Goal: Task Accomplishment & Management: Use online tool/utility

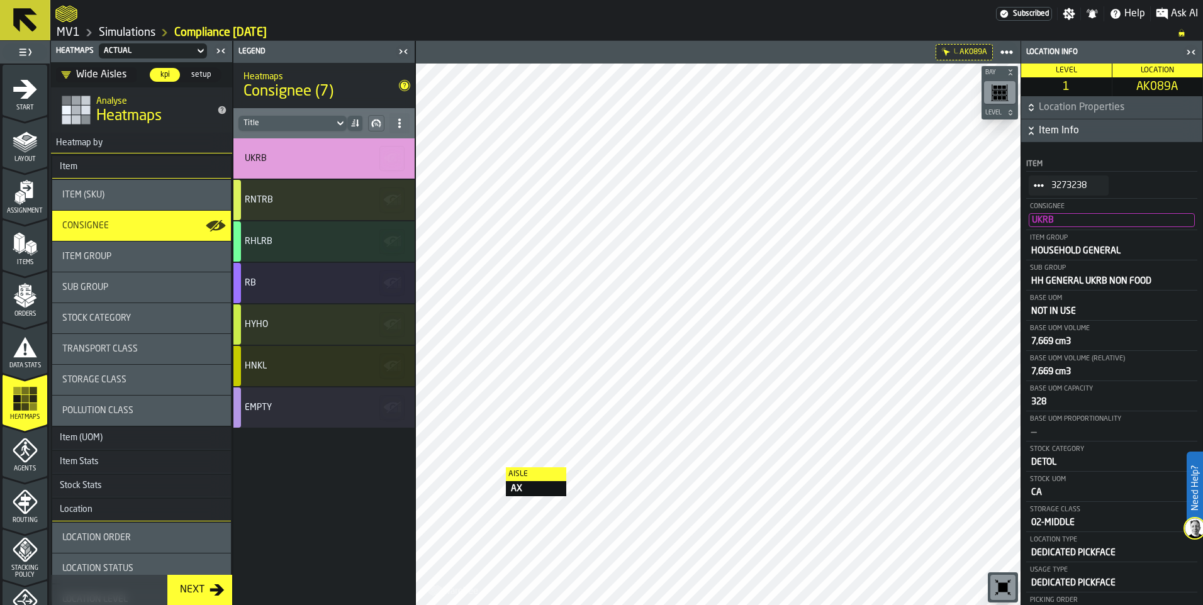
click at [132, 246] on div "Item Group" at bounding box center [141, 257] width 179 height 30
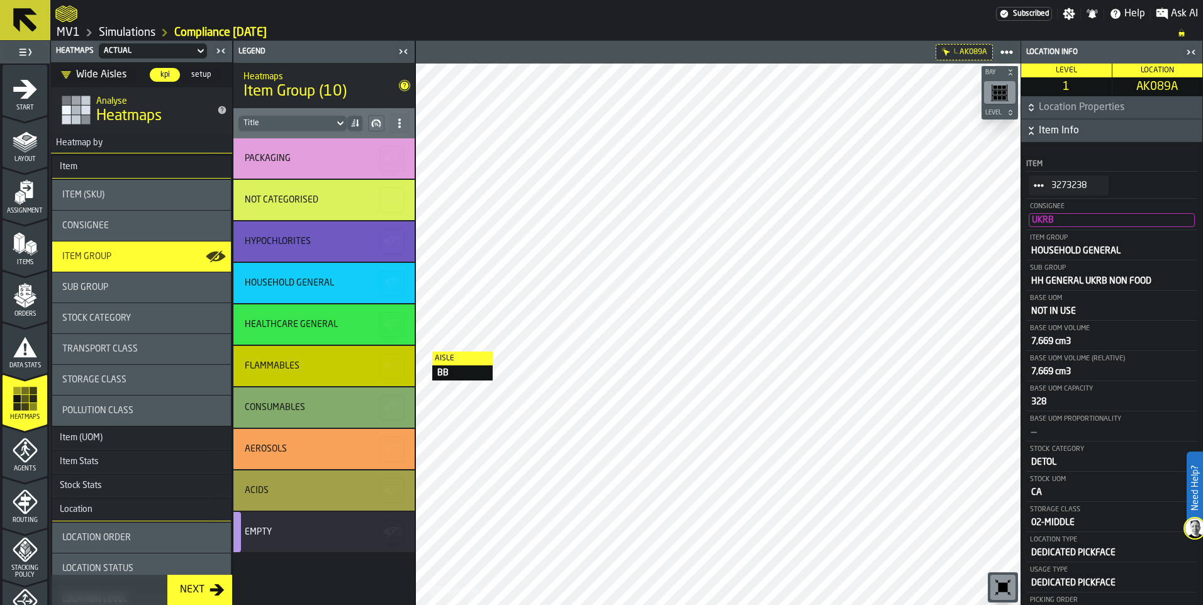
click at [359, 125] on icon at bounding box center [355, 123] width 10 height 10
click at [375, 126] on icon "button-" at bounding box center [376, 123] width 10 height 10
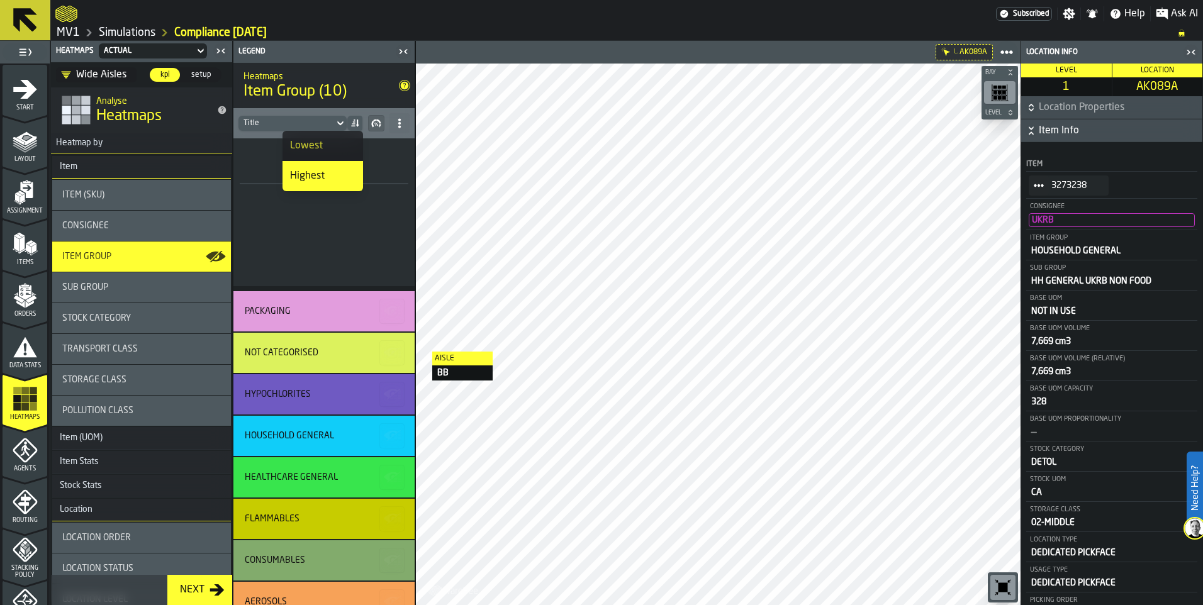
click at [375, 126] on icon "button-" at bounding box center [376, 123] width 10 height 10
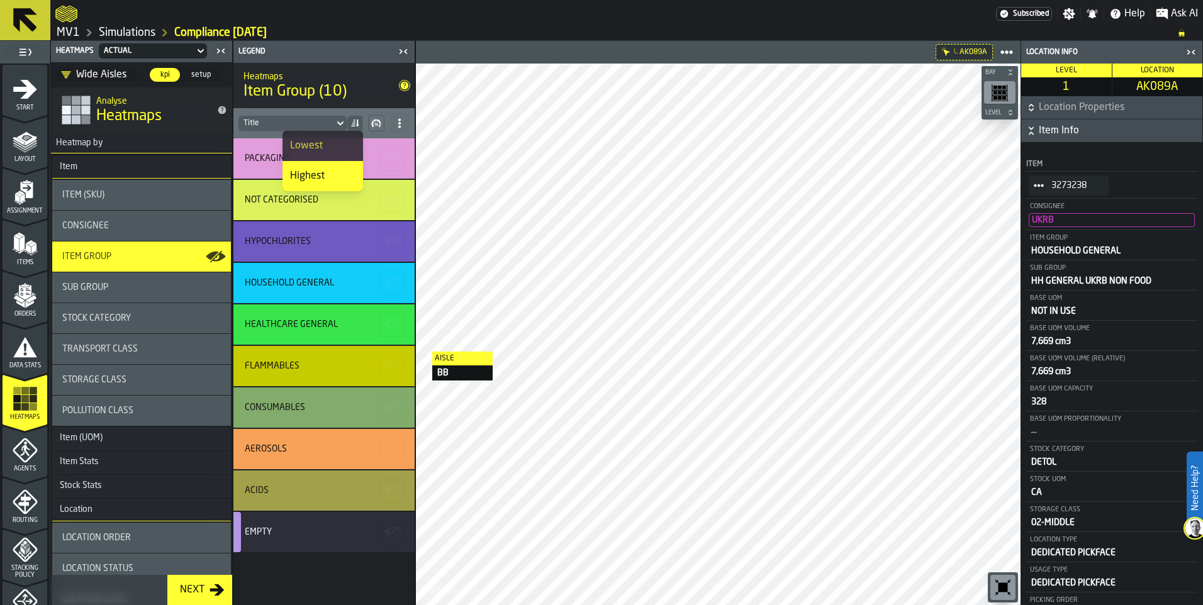
click at [375, 126] on icon "button-" at bounding box center [376, 123] width 10 height 10
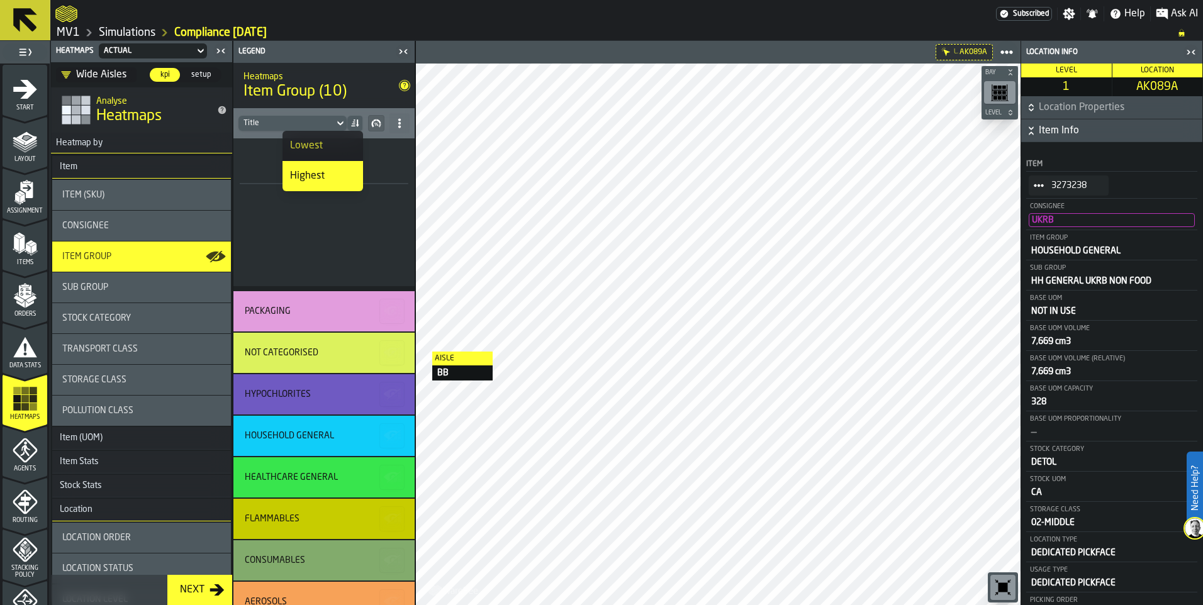
click at [375, 126] on icon "button-" at bounding box center [376, 123] width 10 height 10
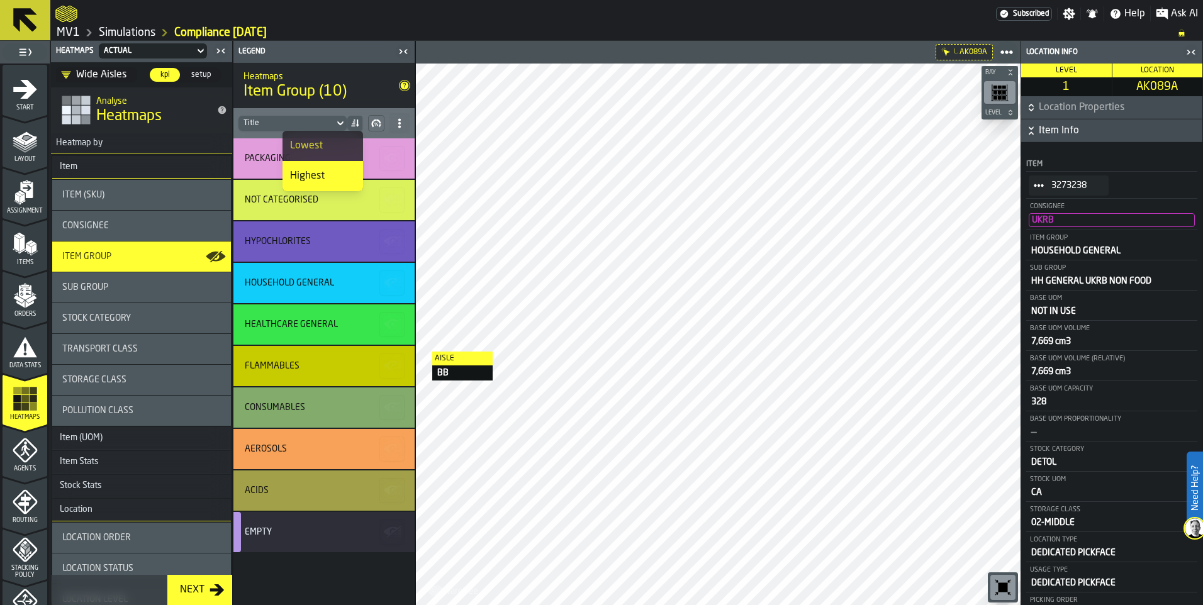
click at [395, 126] on icon at bounding box center [400, 123] width 10 height 10
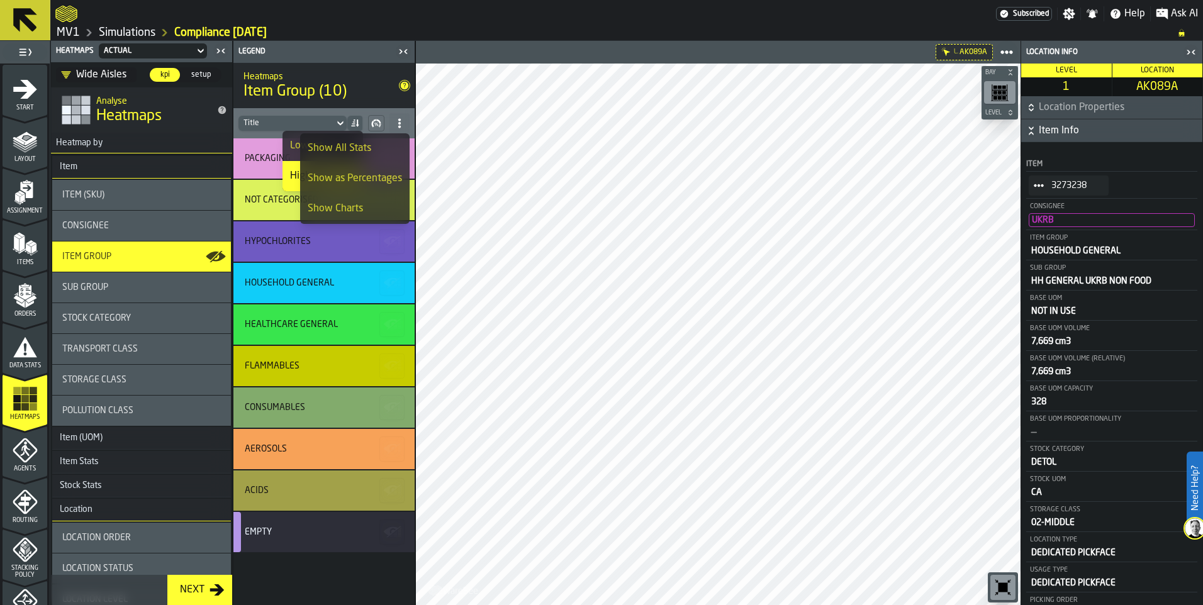
click at [617, 40] on header "Subscribed Settings Notifications Help Ask AI MV1 Simulations Compliance [DATE]" at bounding box center [601, 20] width 1203 height 41
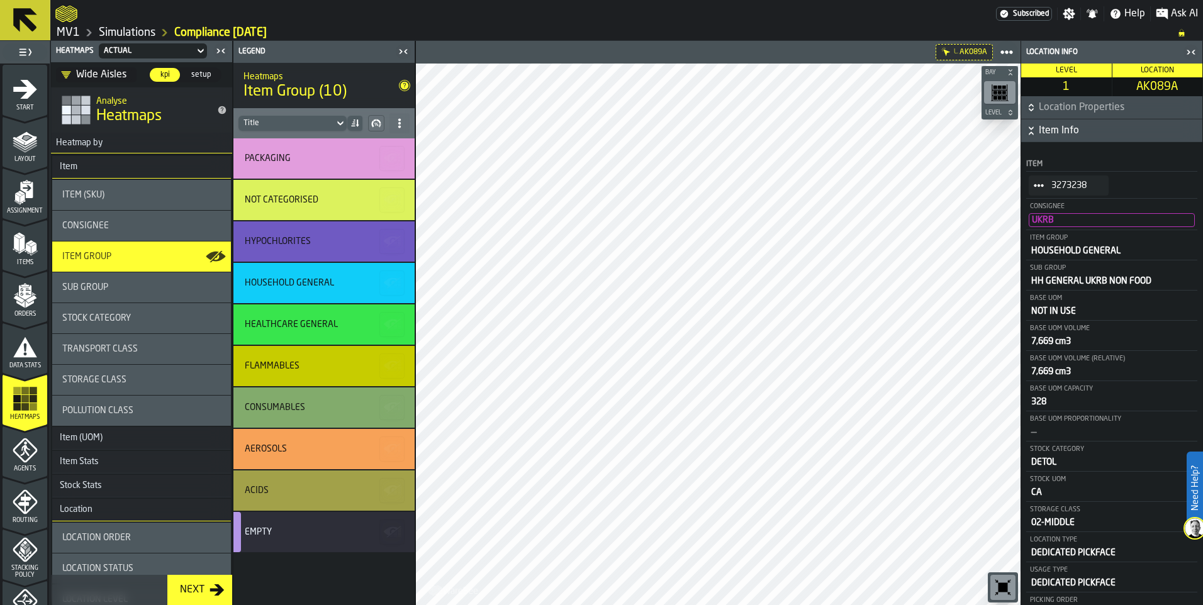
click at [116, 226] on div "Consignee" at bounding box center [141, 226] width 159 height 10
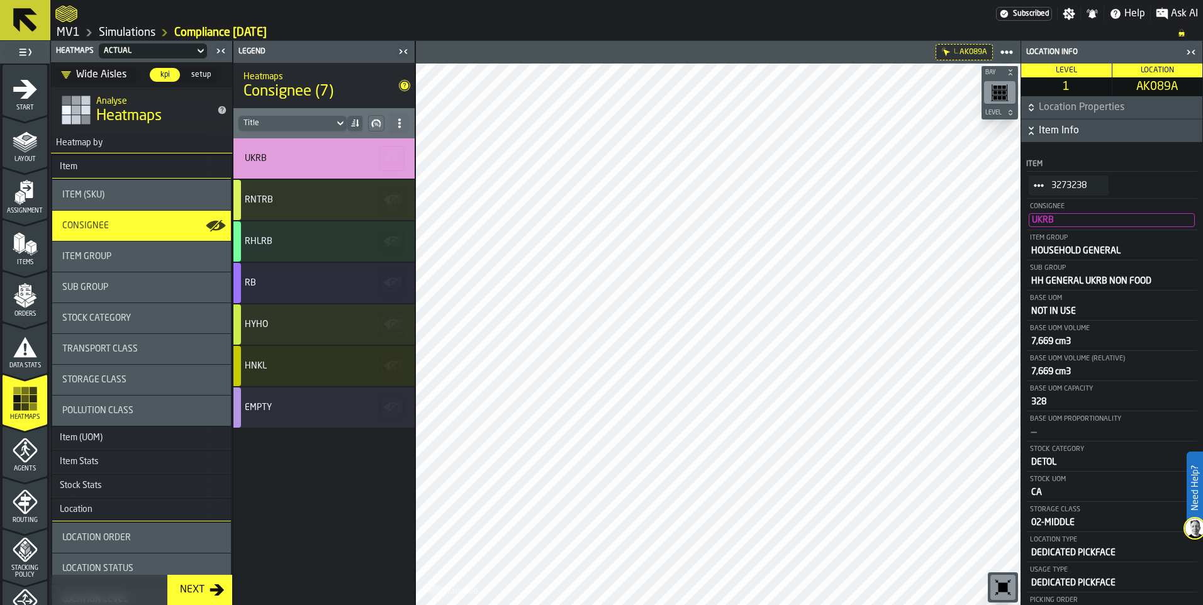
click at [134, 255] on div "Item Group" at bounding box center [141, 257] width 159 height 10
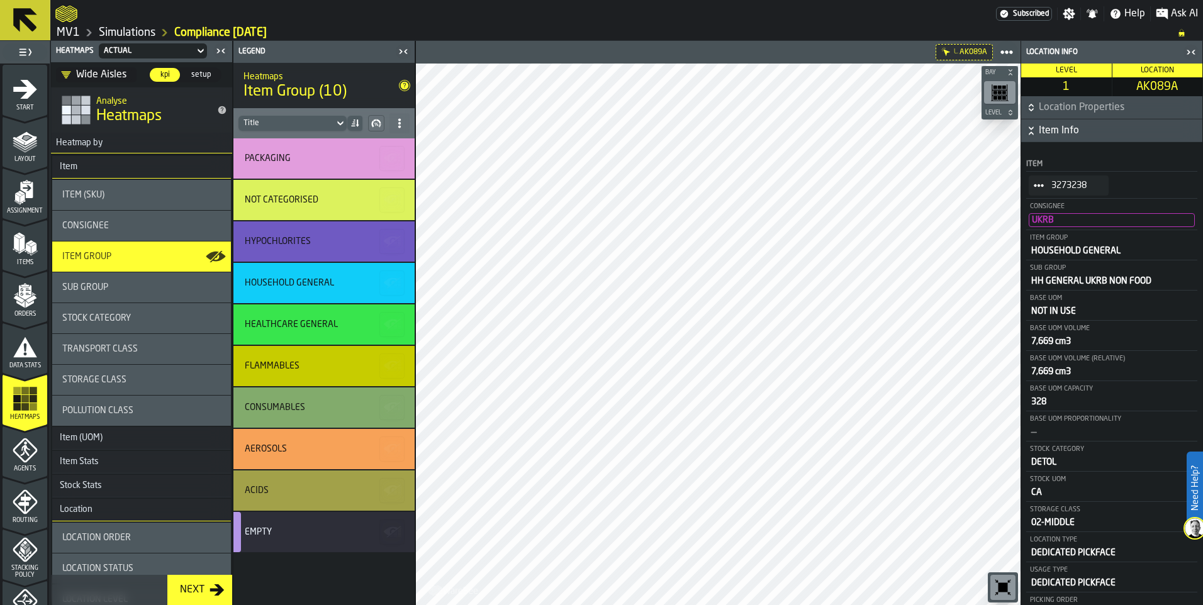
click at [140, 217] on div "Consignee" at bounding box center [141, 226] width 179 height 30
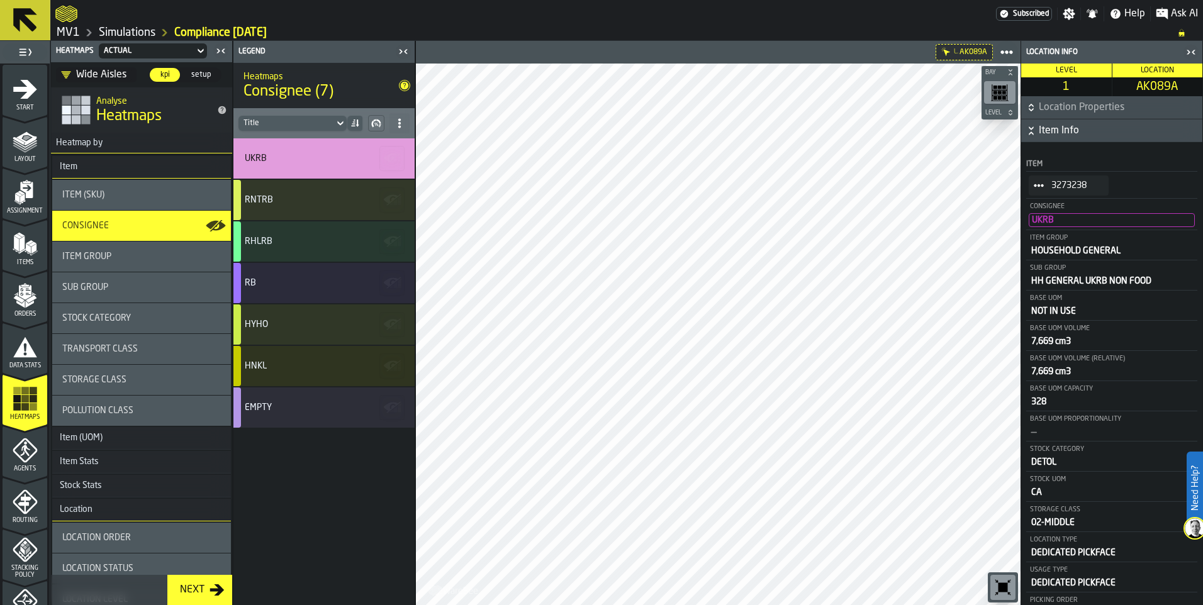
click at [142, 251] on div "Item Group" at bounding box center [141, 257] width 179 height 30
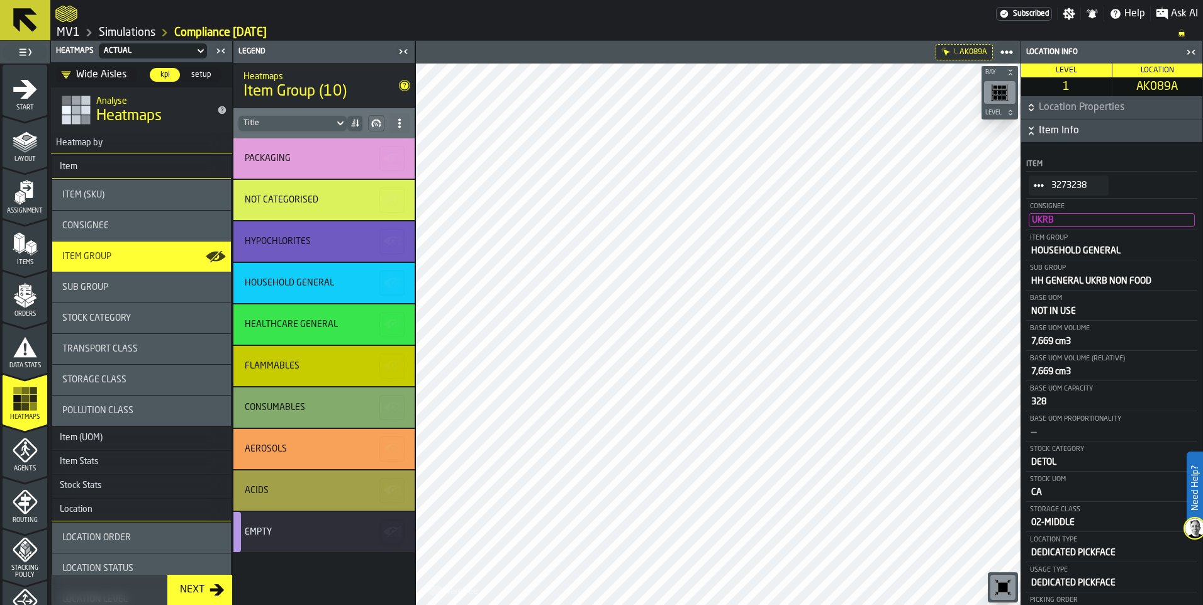
click at [138, 221] on div "Consignee" at bounding box center [141, 226] width 159 height 10
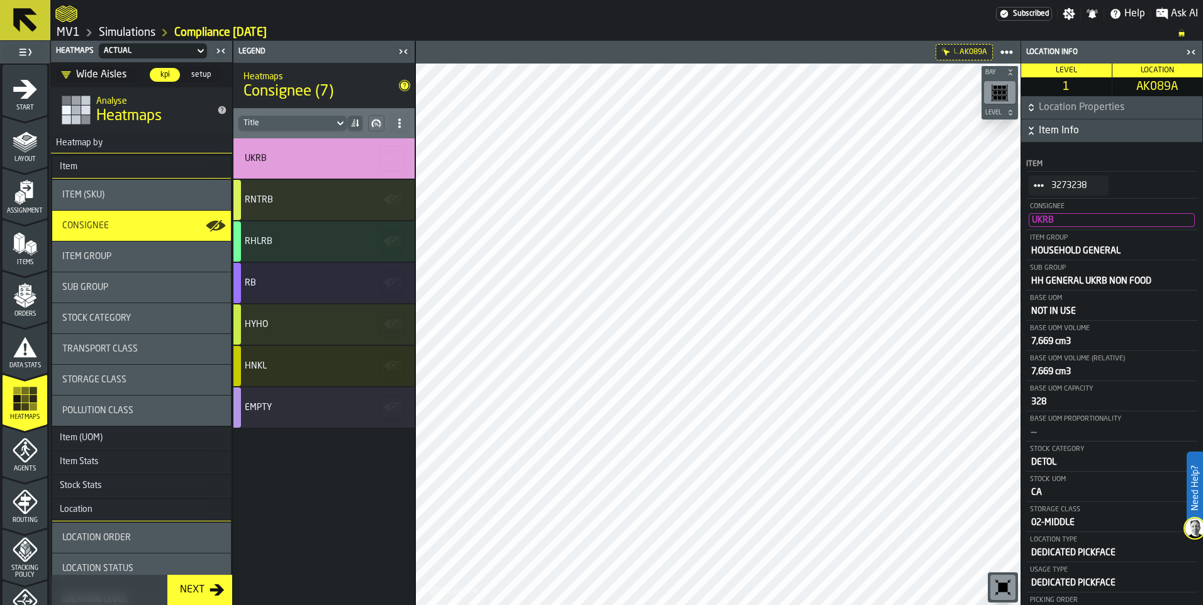
click at [357, 120] on icon at bounding box center [355, 123] width 10 height 10
click at [344, 120] on icon at bounding box center [340, 123] width 13 height 15
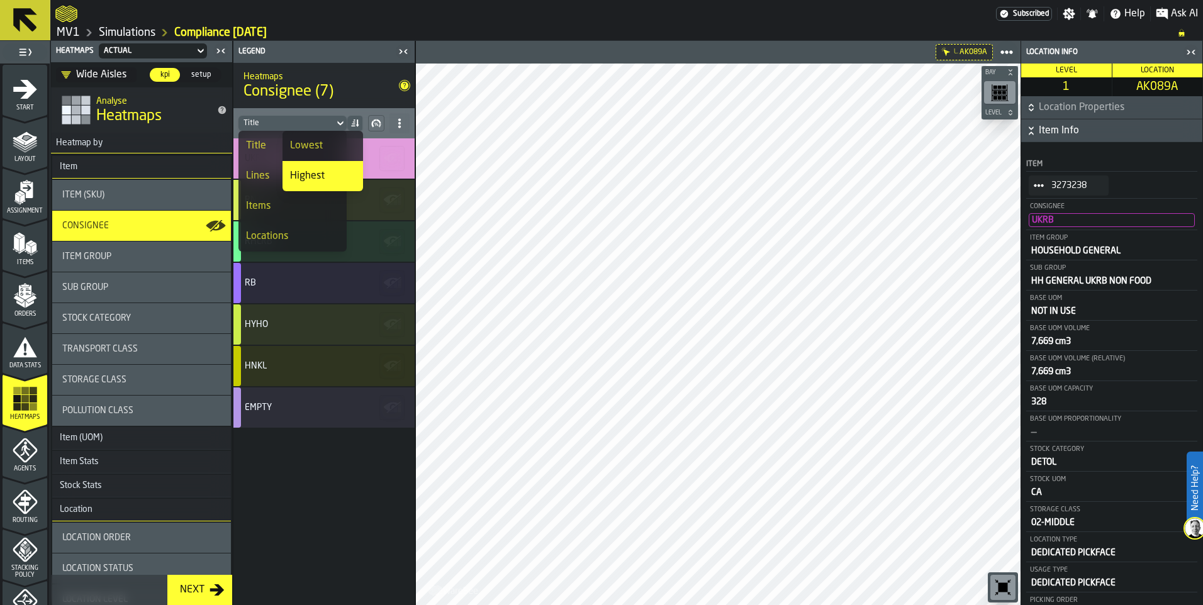
click at [289, 208] on div "Items" at bounding box center [292, 206] width 93 height 15
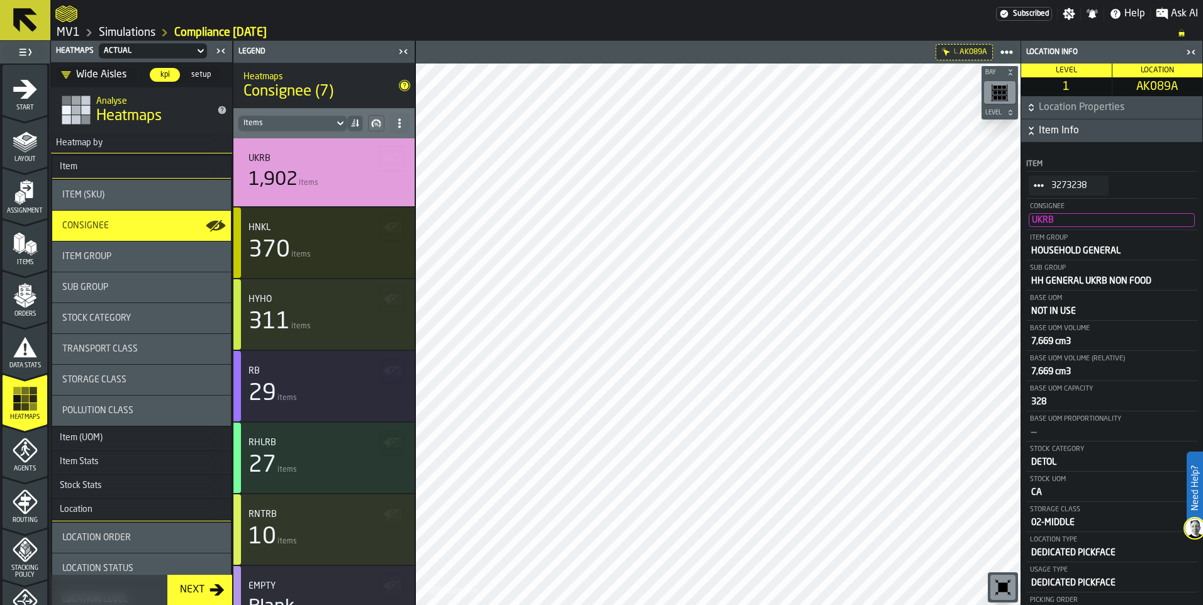
click at [340, 120] on icon at bounding box center [340, 123] width 13 height 15
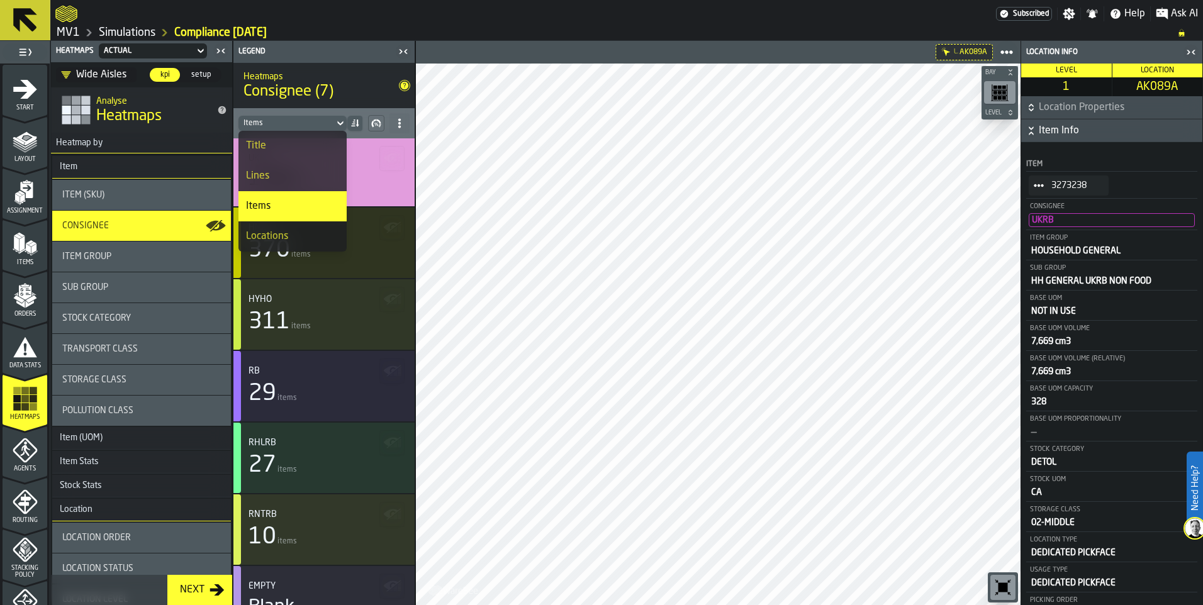
click at [305, 232] on div "Locations" at bounding box center [292, 236] width 93 height 15
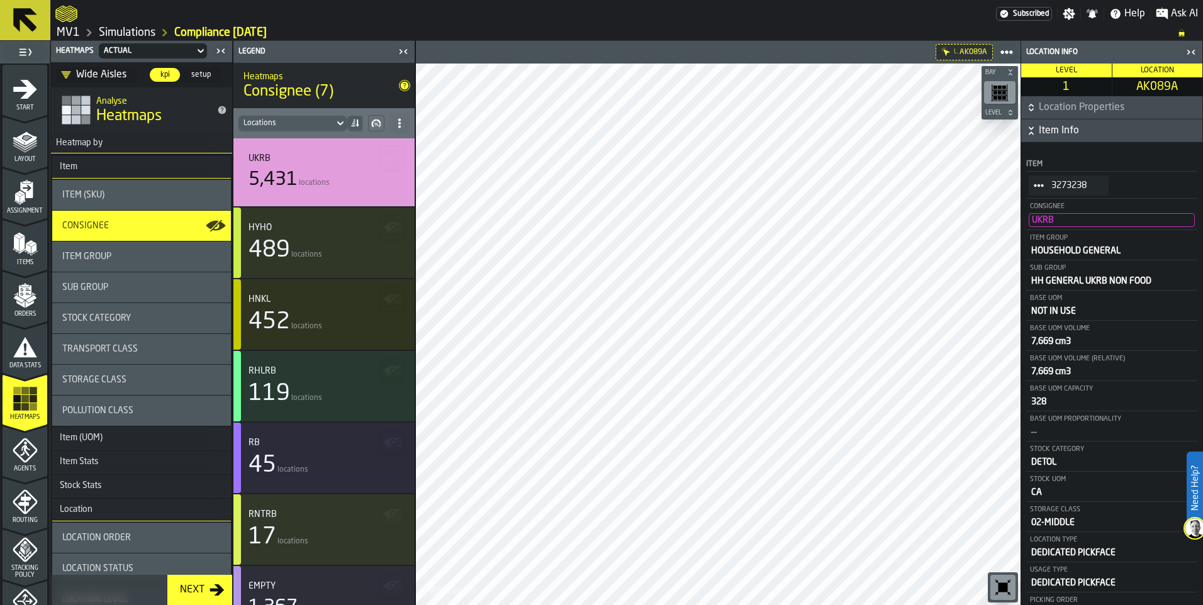
click at [340, 121] on icon at bounding box center [340, 123] width 13 height 15
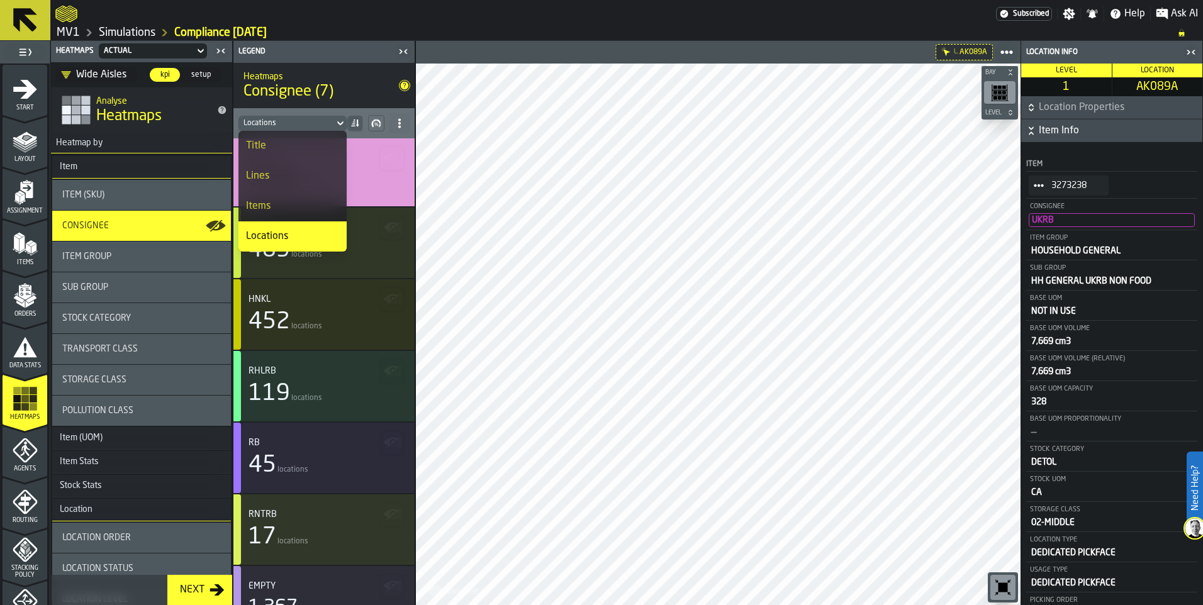
click at [305, 203] on div "Items" at bounding box center [292, 206] width 93 height 15
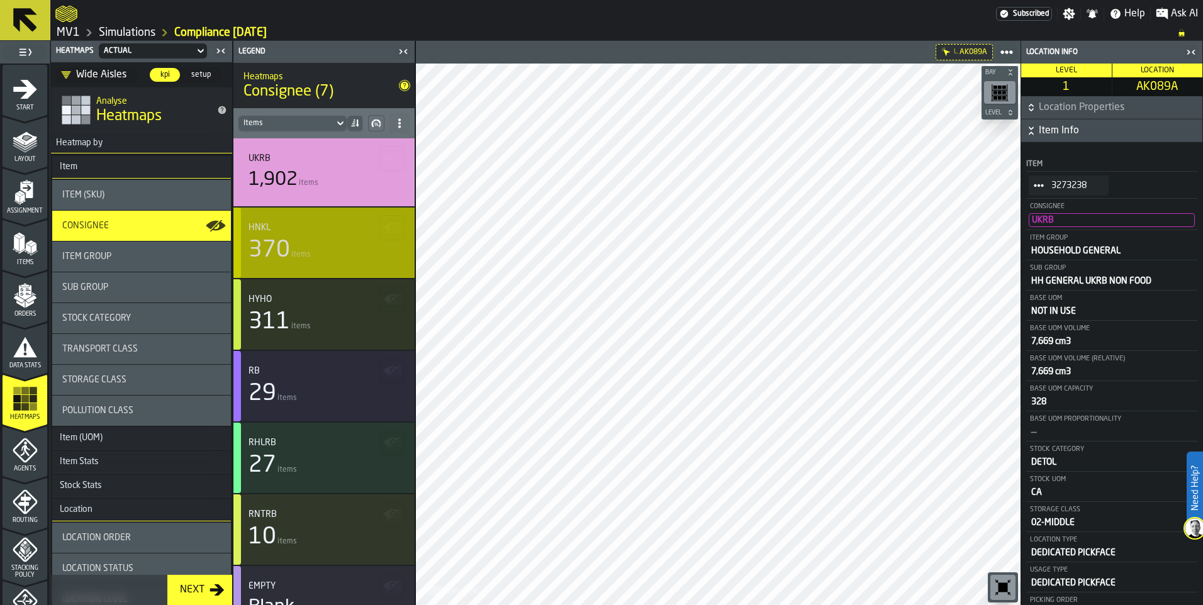
click at [313, 231] on div "HNKL" at bounding box center [324, 228] width 151 height 10
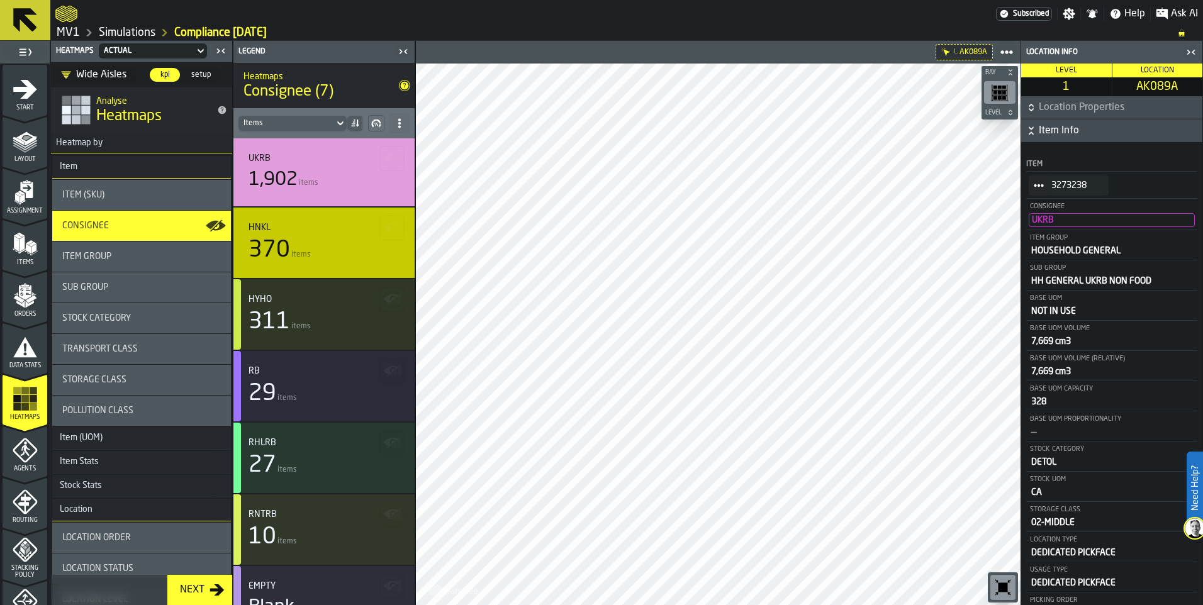
click at [160, 258] on div "Item Group" at bounding box center [141, 257] width 159 height 10
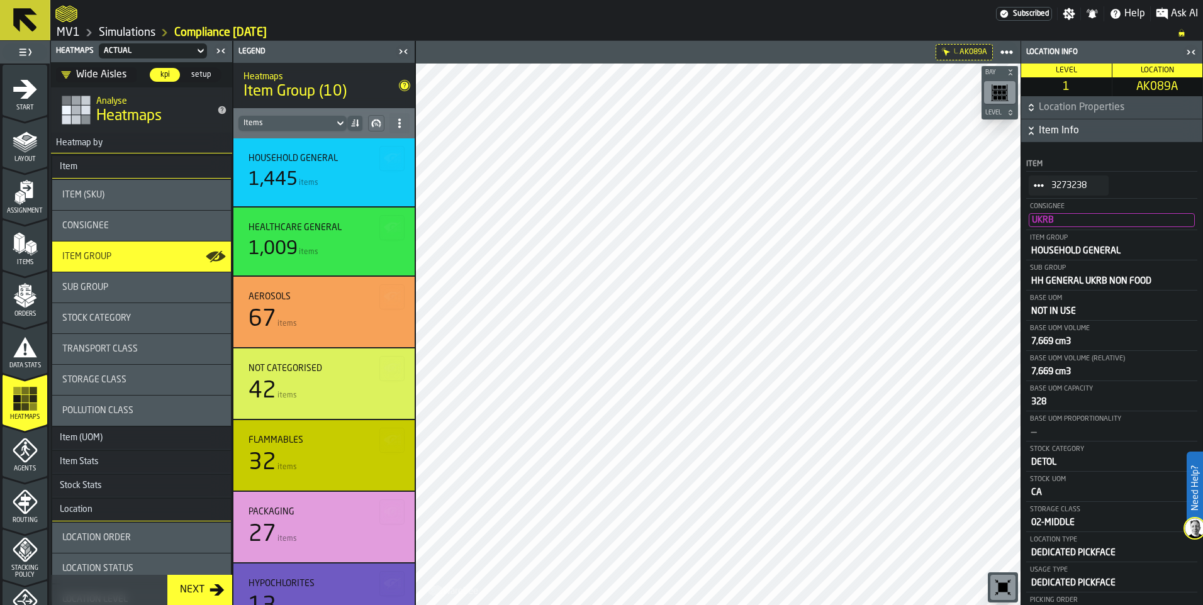
click at [167, 232] on div "Consignee" at bounding box center [141, 226] width 179 height 30
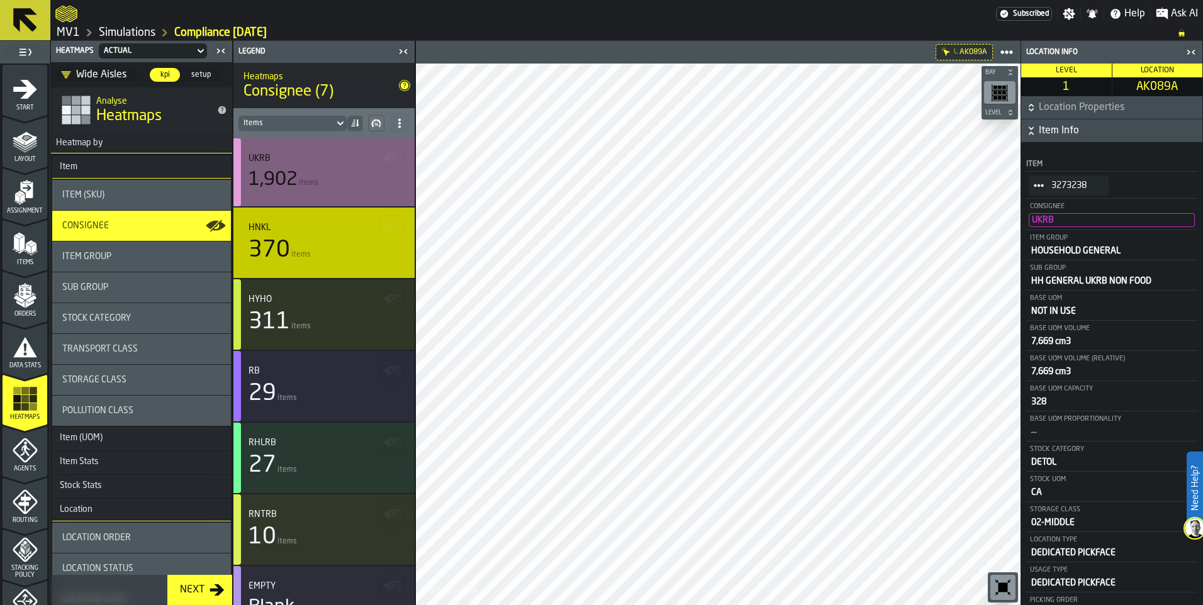
click at [302, 187] on span "items" at bounding box center [309, 183] width 20 height 9
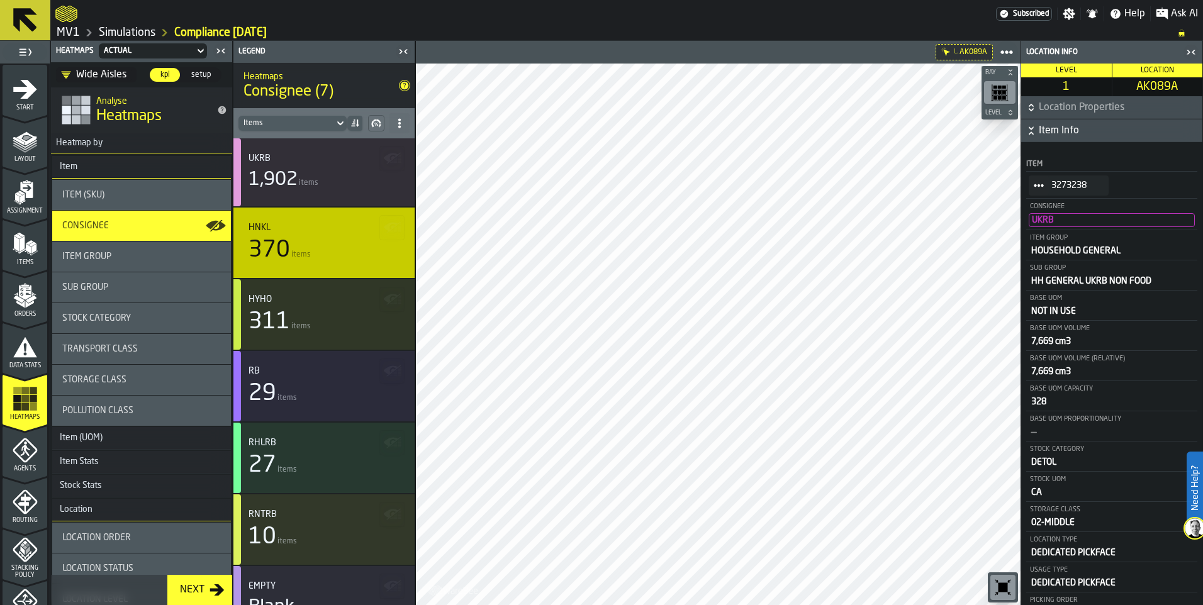
click at [142, 257] on div "Item Group" at bounding box center [141, 257] width 159 height 10
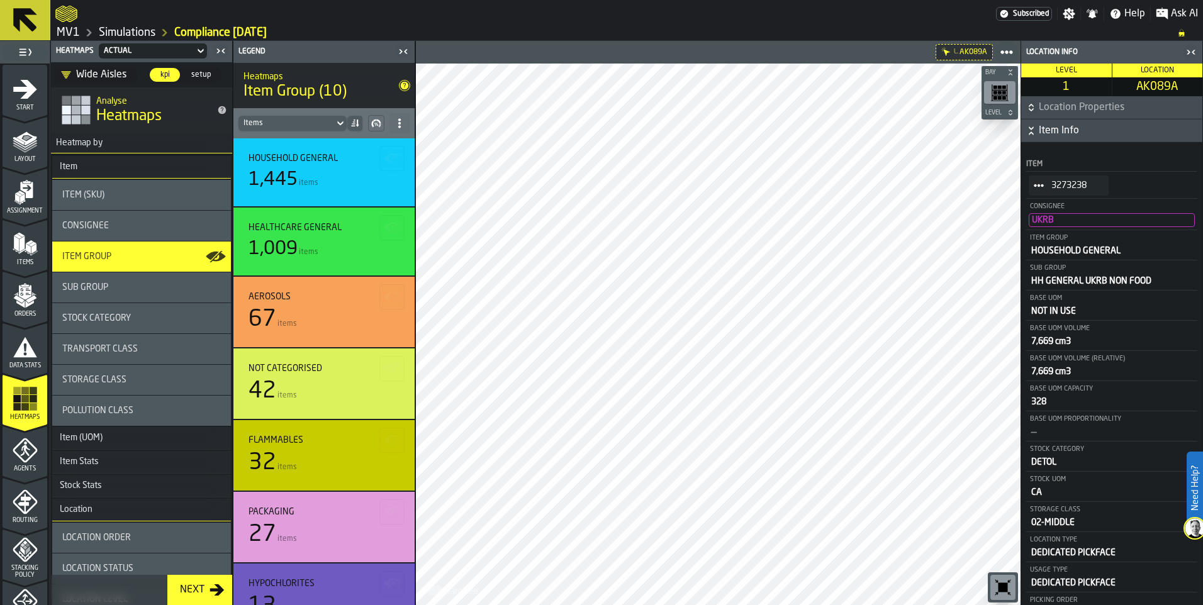
click at [1196, 529] on img at bounding box center [1195, 529] width 20 height 20
click at [1194, 531] on img at bounding box center [1195, 529] width 20 height 20
click at [1199, 497] on label "Need Help?" at bounding box center [1195, 488] width 14 height 70
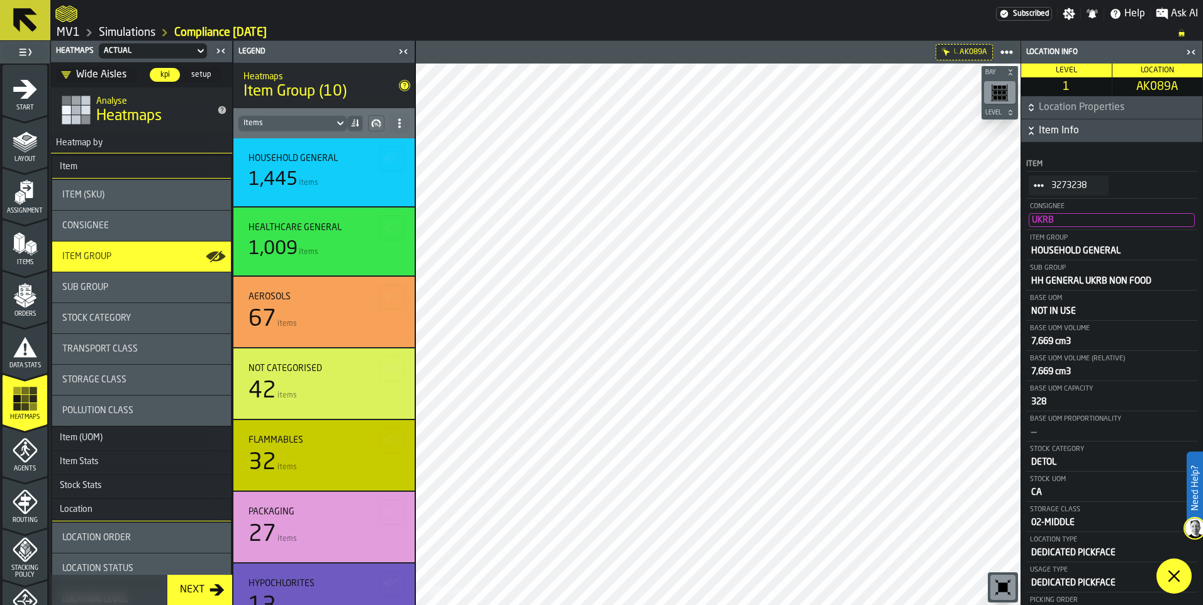
click at [1196, 52] on icon "button-toggle-Close me" at bounding box center [1191, 52] width 15 height 15
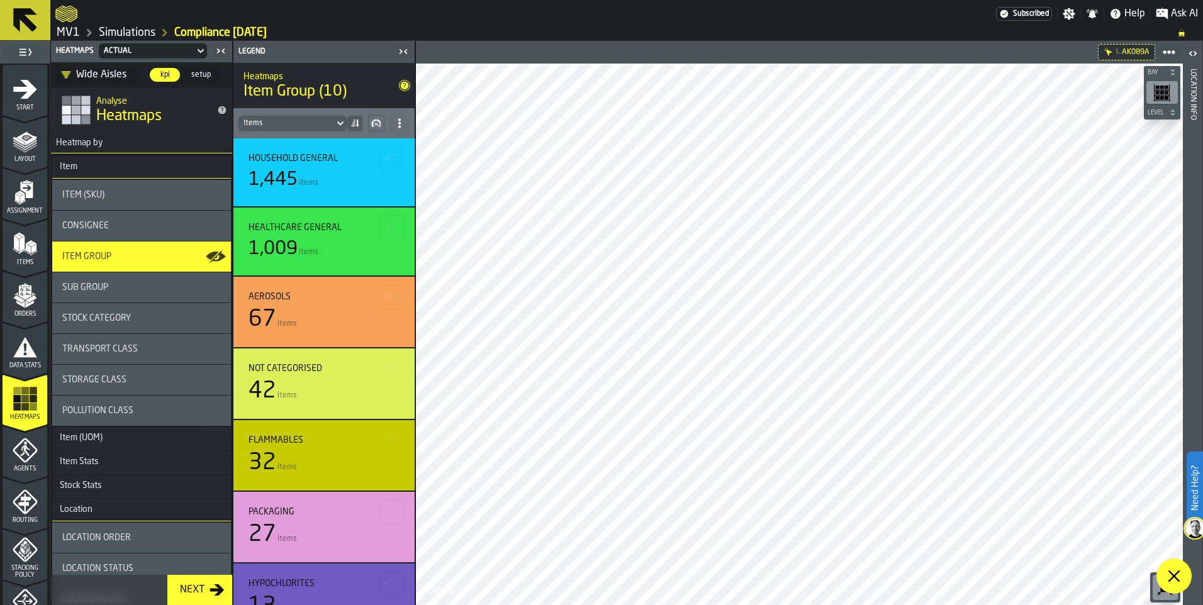
click at [1195, 527] on img at bounding box center [1195, 529] width 20 height 20
click at [1198, 493] on label "Need Help?" at bounding box center [1195, 488] width 14 height 70
click at [1194, 493] on label "Need Help?" at bounding box center [1195, 488] width 14 height 70
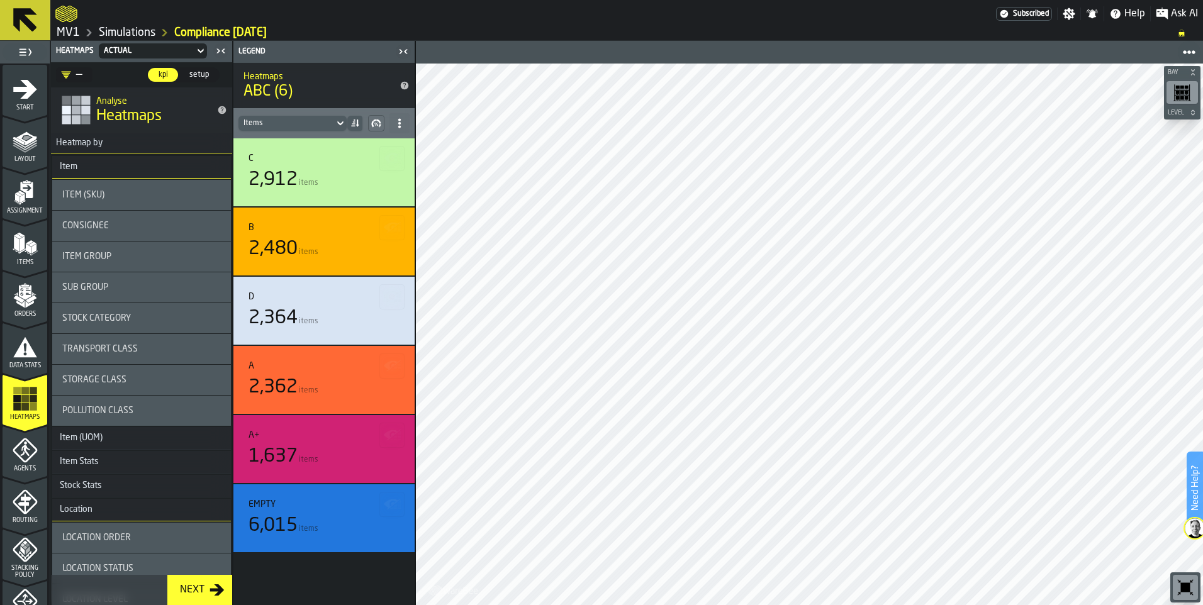
click at [143, 222] on div "Consignee" at bounding box center [141, 226] width 159 height 10
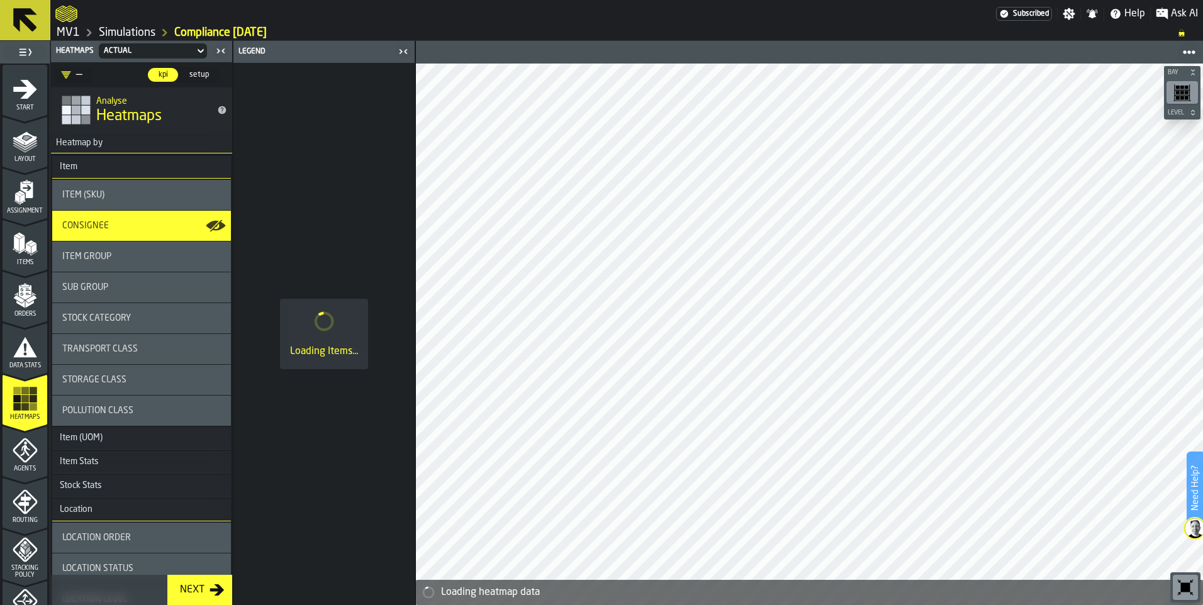
click at [78, 74] on div "—" at bounding box center [71, 74] width 21 height 15
click at [89, 122] on div "Wide Aisles" at bounding box center [117, 127] width 106 height 15
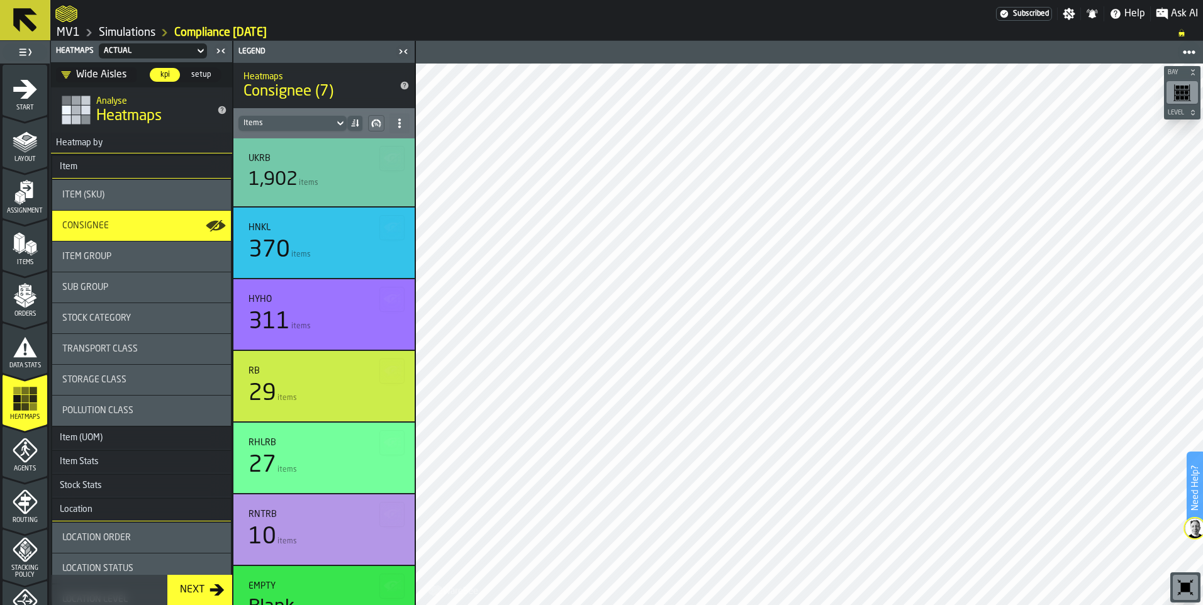
click at [395, 124] on icon at bounding box center [400, 123] width 10 height 10
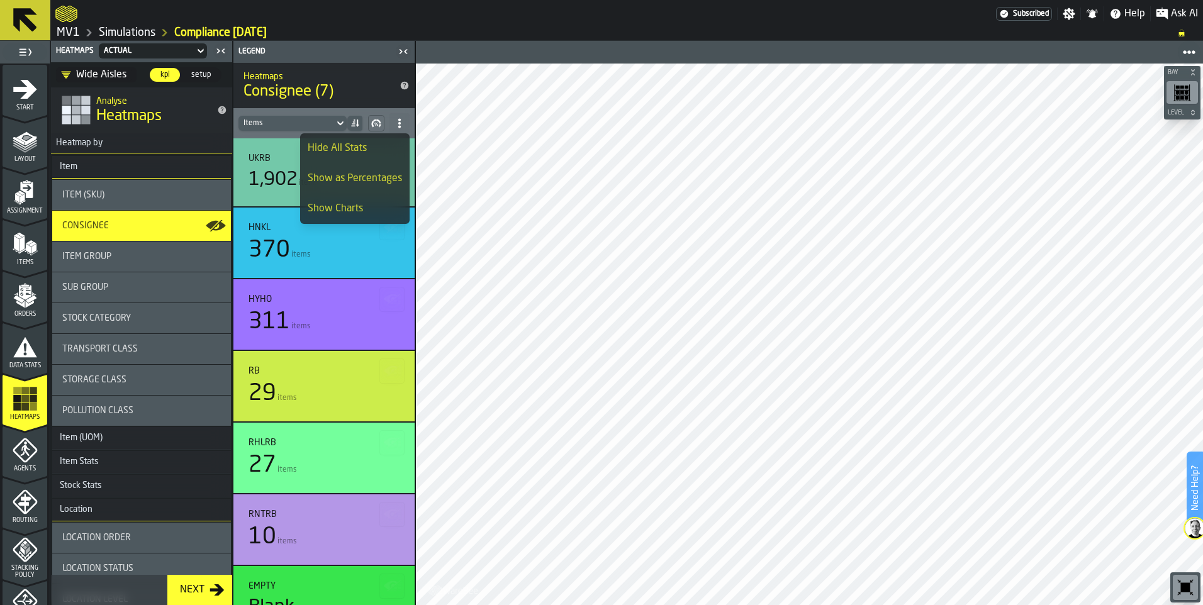
click at [374, 184] on div "Show as Percentages" at bounding box center [355, 178] width 94 height 15
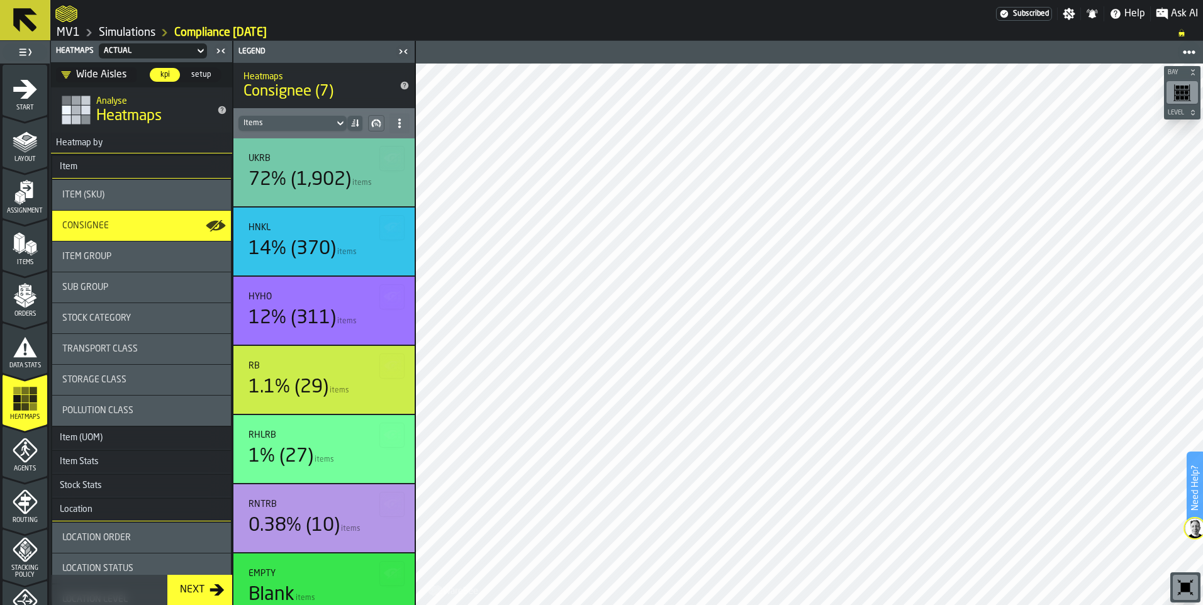
click at [403, 126] on icon at bounding box center [400, 123] width 10 height 10
click at [388, 203] on div "Show Charts" at bounding box center [367, 208] width 70 height 15
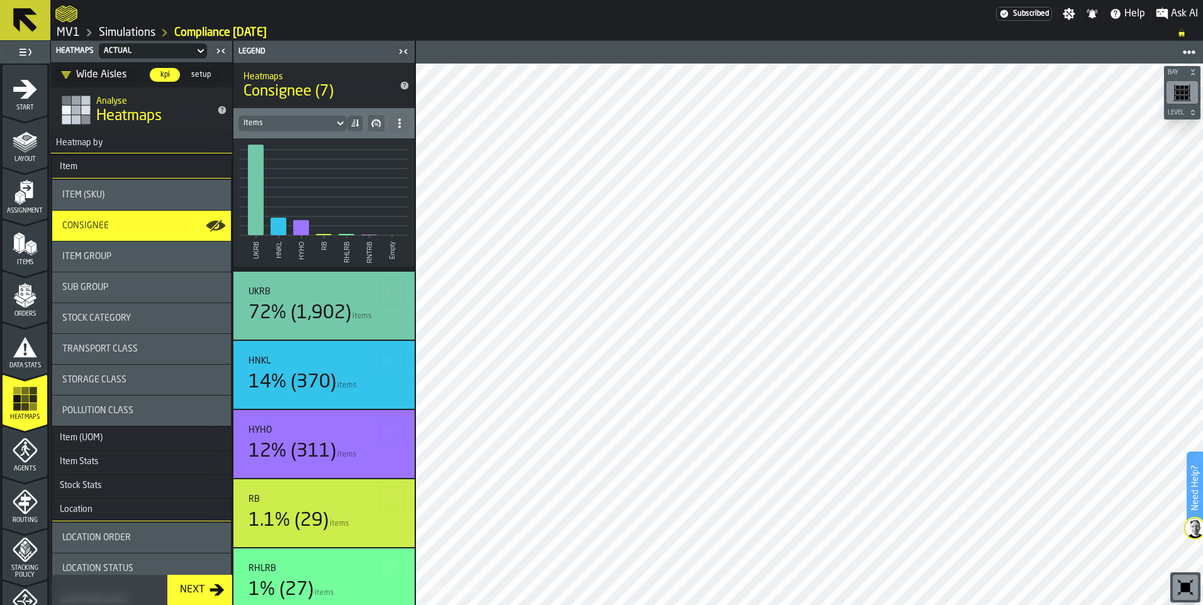
click at [400, 123] on circle at bounding box center [399, 123] width 3 height 3
click at [379, 184] on div "Show as Counts" at bounding box center [367, 178] width 70 height 15
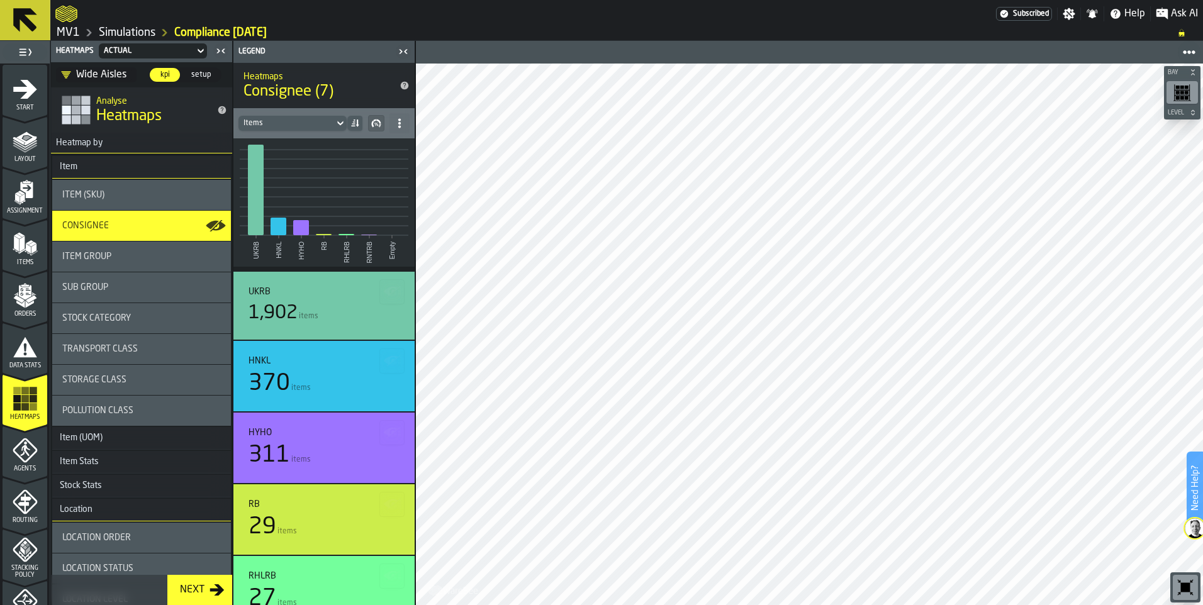
click at [379, 123] on icon "button-" at bounding box center [376, 123] width 10 height 10
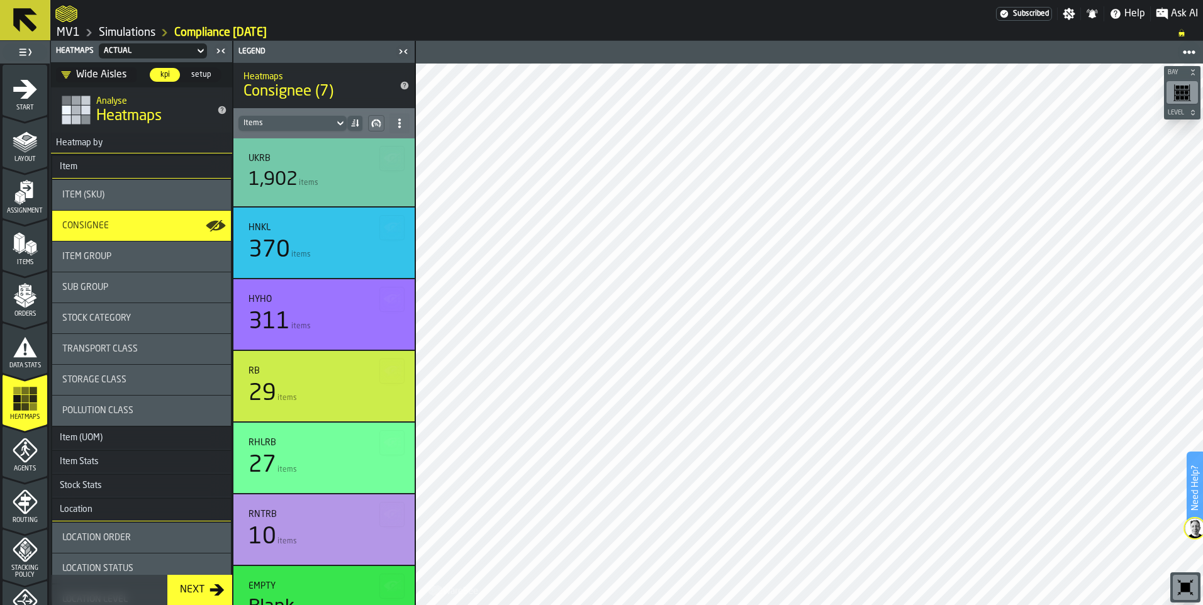
click at [360, 122] on div at bounding box center [354, 123] width 15 height 15
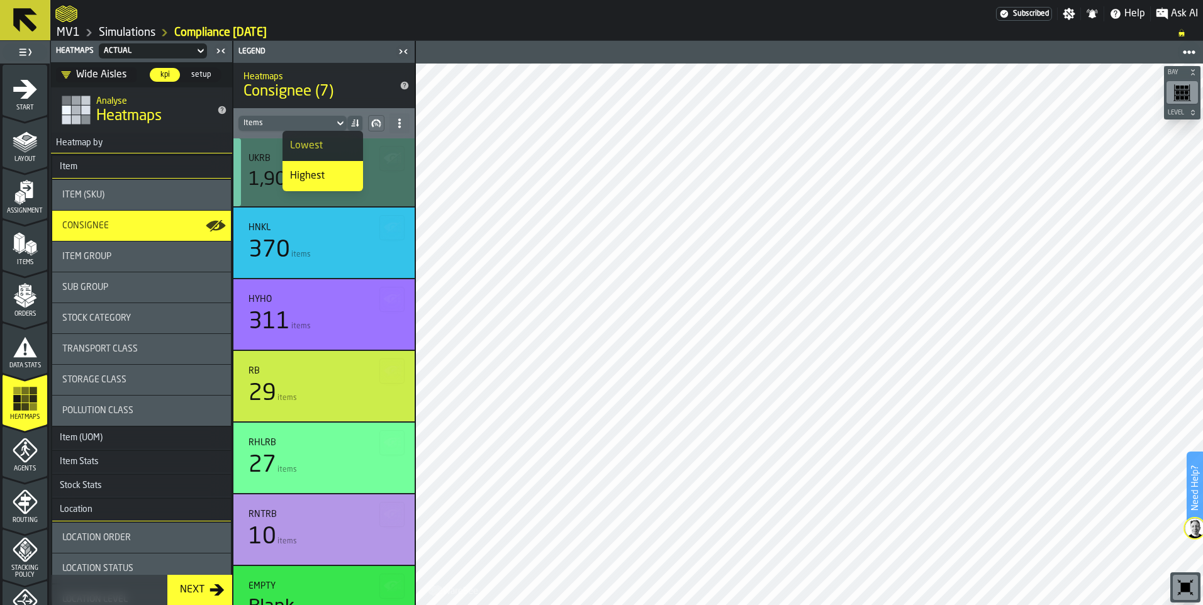
click at [260, 188] on div "1,902" at bounding box center [273, 180] width 49 height 23
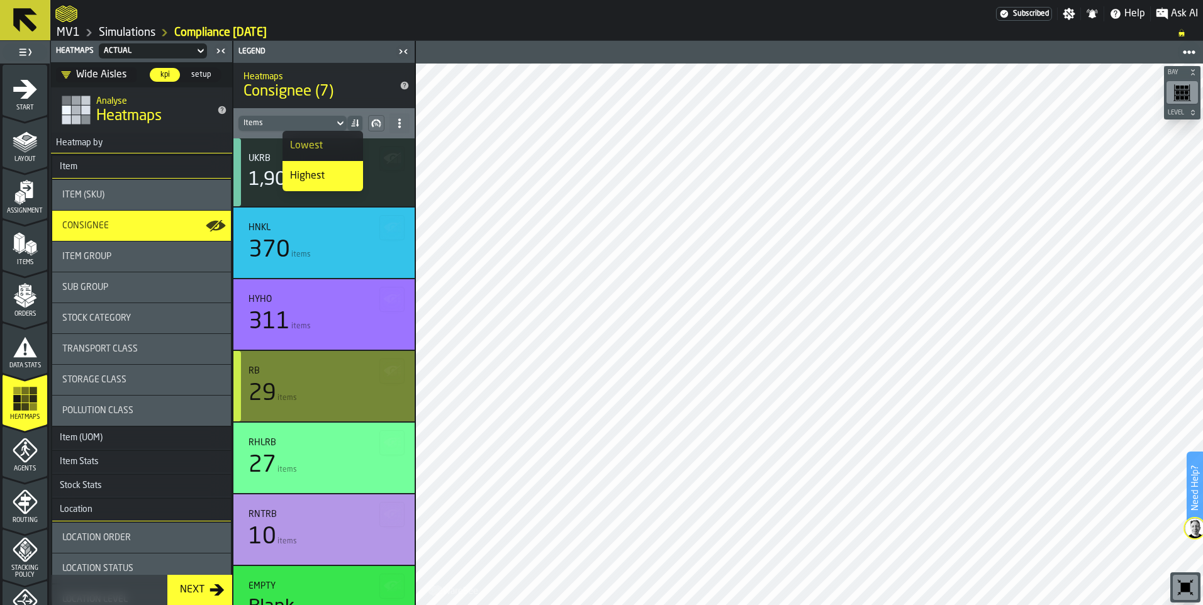
click at [293, 373] on div "RB" at bounding box center [324, 371] width 151 height 10
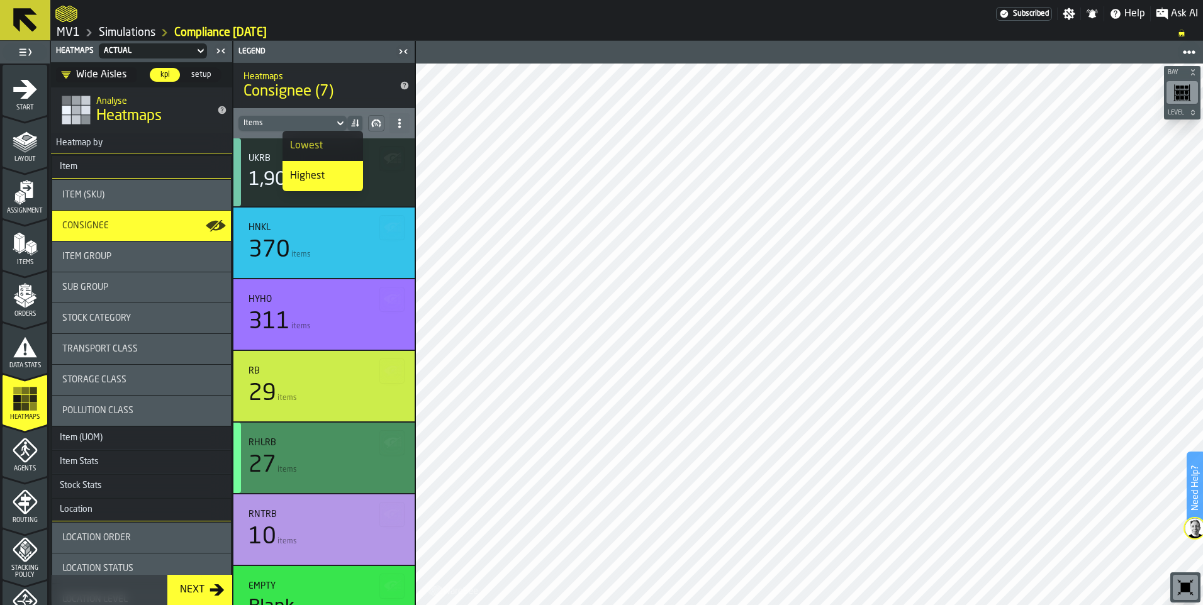
click at [296, 459] on div "27 items" at bounding box center [324, 465] width 151 height 25
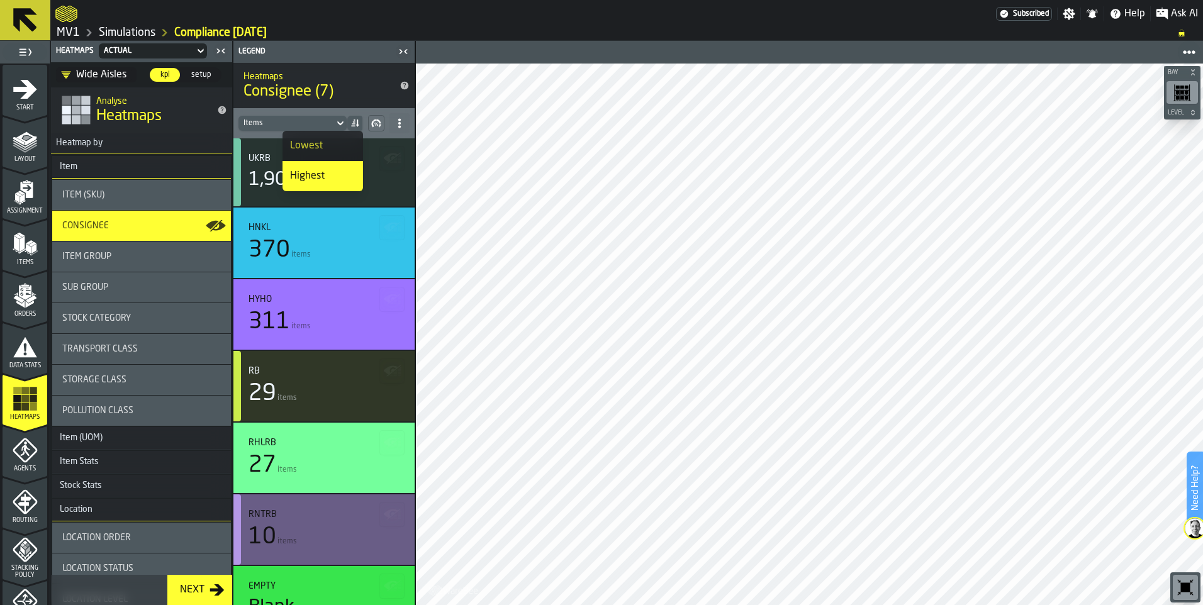
click at [295, 529] on div "10 items" at bounding box center [324, 537] width 151 height 25
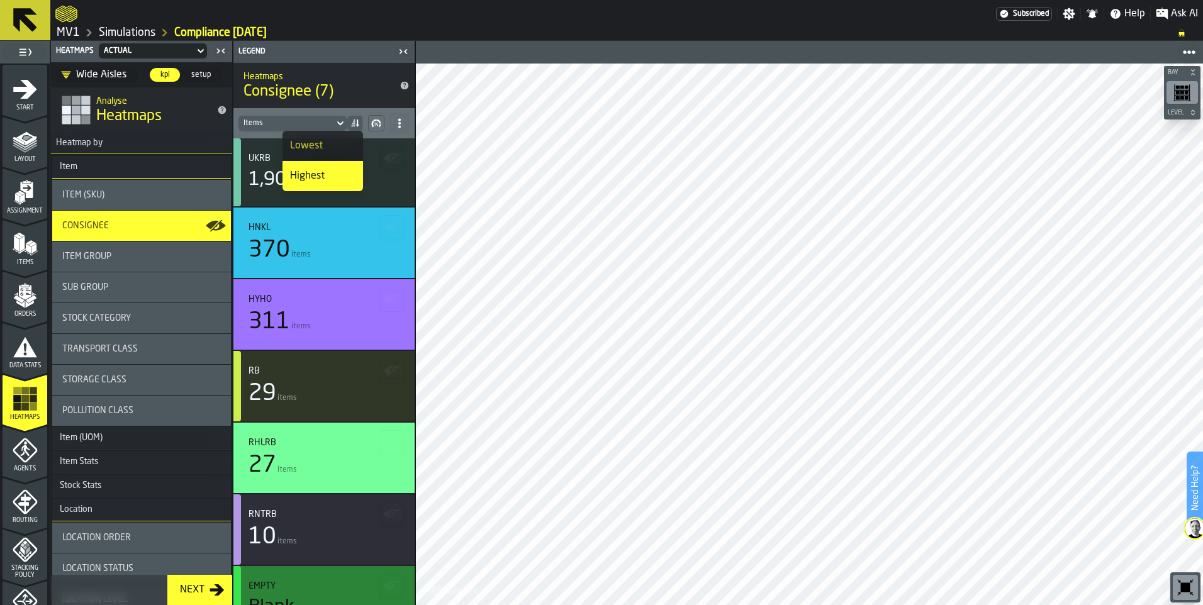
click at [300, 592] on div "Empty Blank items" at bounding box center [324, 600] width 151 height 38
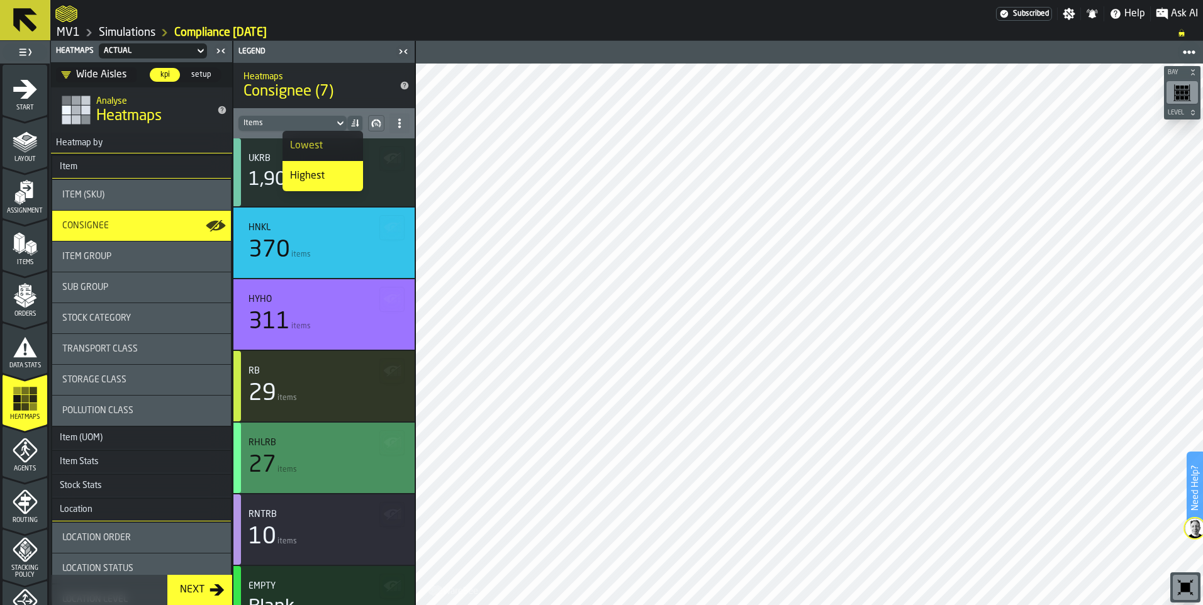
click at [296, 456] on div "27 items" at bounding box center [324, 465] width 151 height 25
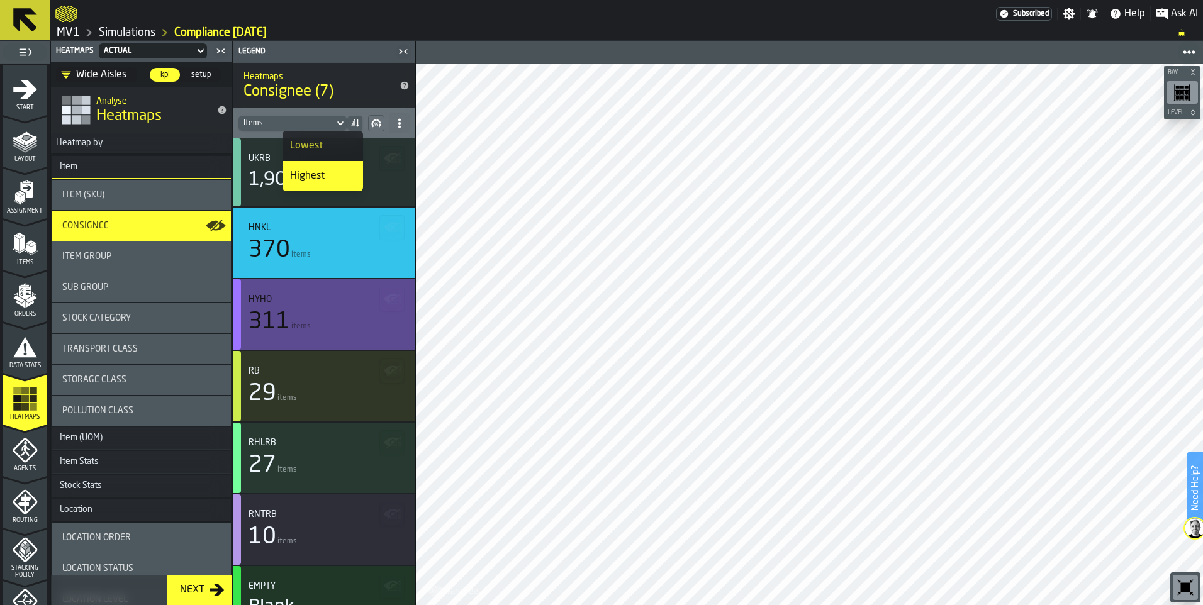
click at [304, 317] on div "311 items" at bounding box center [324, 322] width 151 height 25
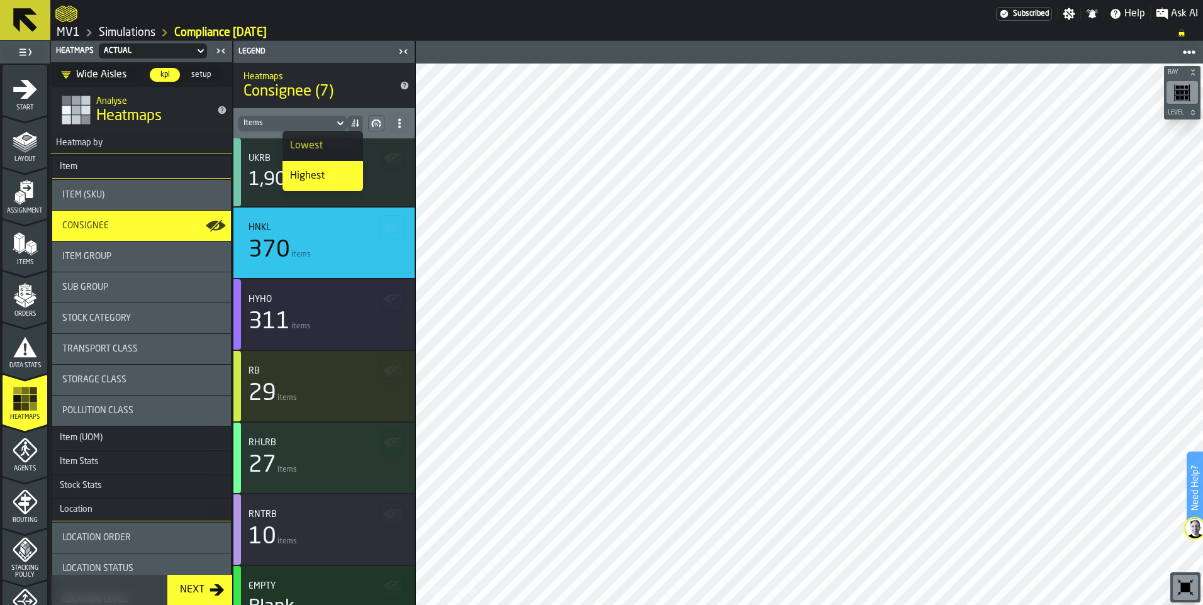
click at [139, 264] on div "Item Group" at bounding box center [141, 257] width 179 height 30
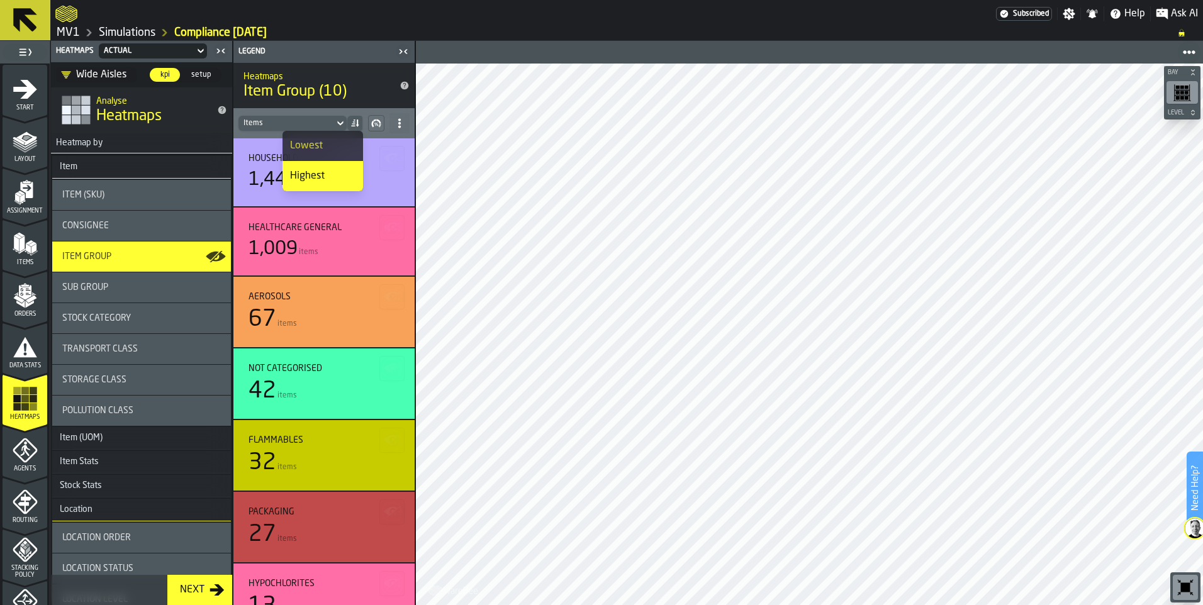
click at [1200, 516] on label "Need Help?" at bounding box center [1195, 488] width 14 height 70
click at [1194, 527] on img at bounding box center [1195, 529] width 20 height 20
click at [107, 74] on div "Wide Aisles" at bounding box center [93, 74] width 65 height 15
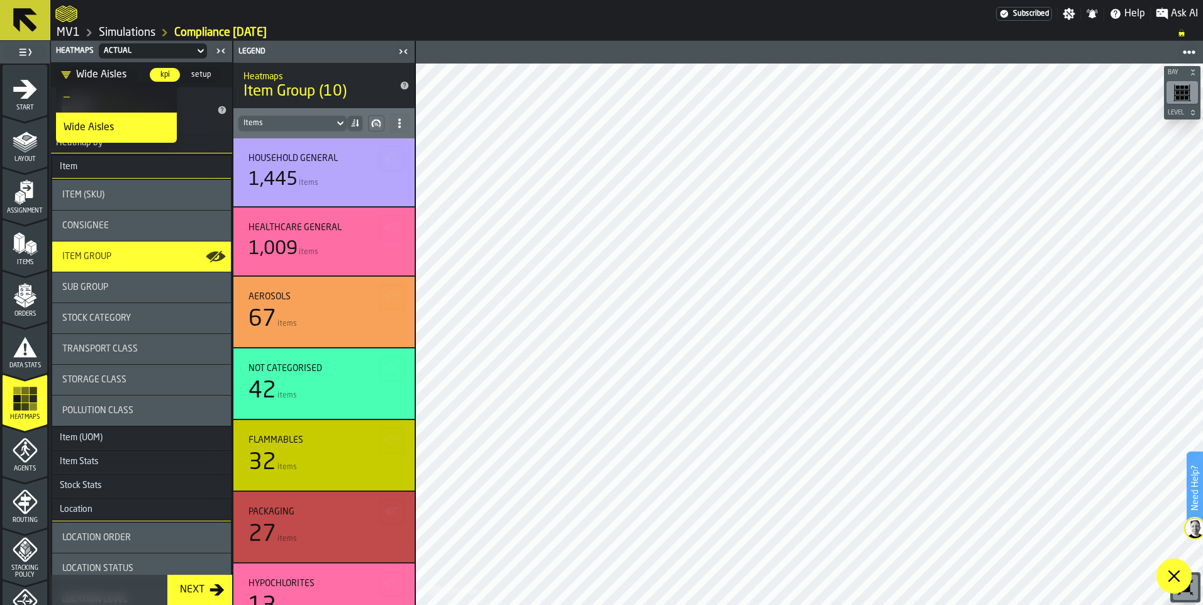
click at [70, 76] on icon "DropdownMenuValue-V7f7fo7ETGPh1he3gn6uf" at bounding box center [66, 75] width 10 height 10
click at [65, 77] on icon "DropdownMenuValue-V7f7fo7ETGPh1he3gn6uf" at bounding box center [66, 75] width 10 height 10
click at [94, 103] on div "—" at bounding box center [117, 97] width 106 height 15
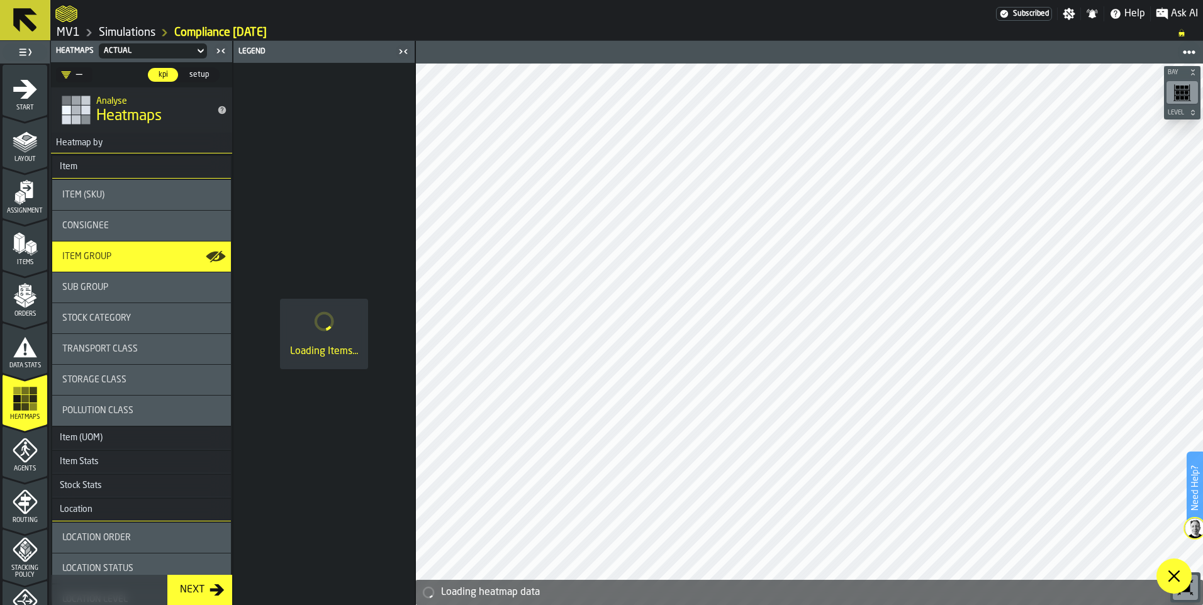
click at [70, 77] on icon "DropdownMenuValue-" at bounding box center [66, 75] width 10 height 10
click at [82, 124] on div "Wide Aisles" at bounding box center [117, 127] width 106 height 15
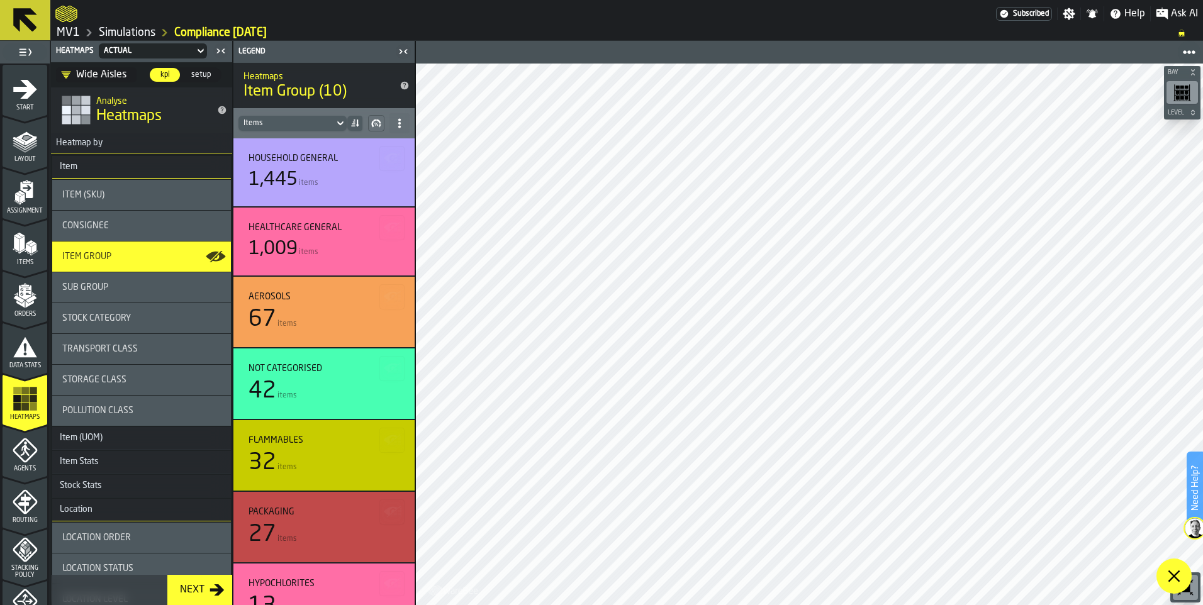
click at [196, 73] on span "setup" at bounding box center [201, 74] width 30 height 11
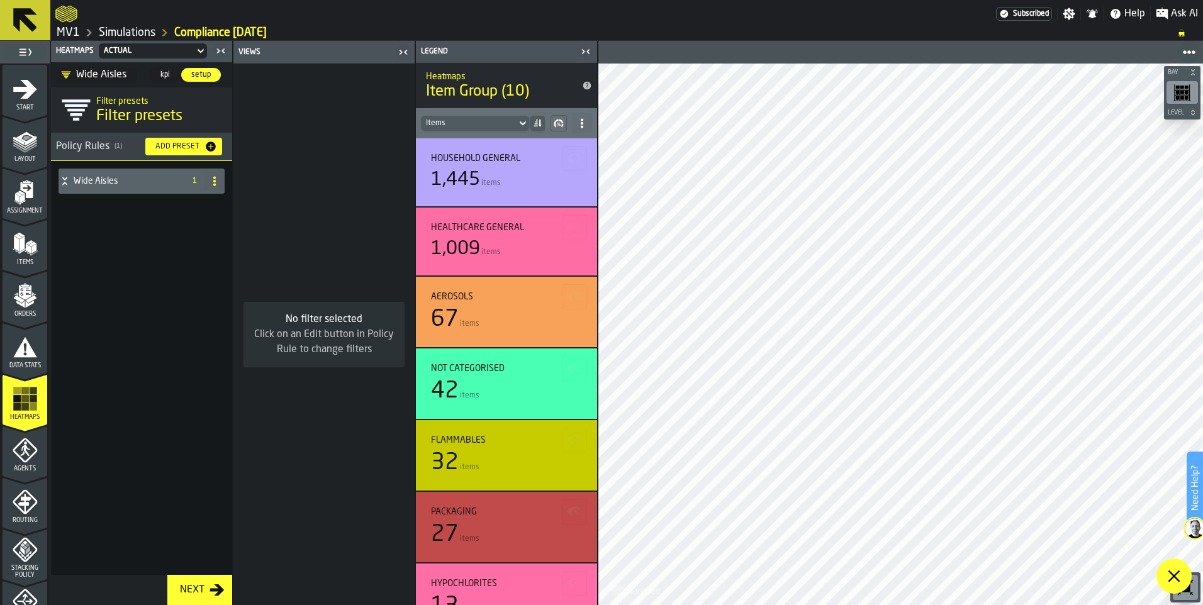
click at [183, 147] on div "Add Preset" at bounding box center [177, 146] width 54 height 9
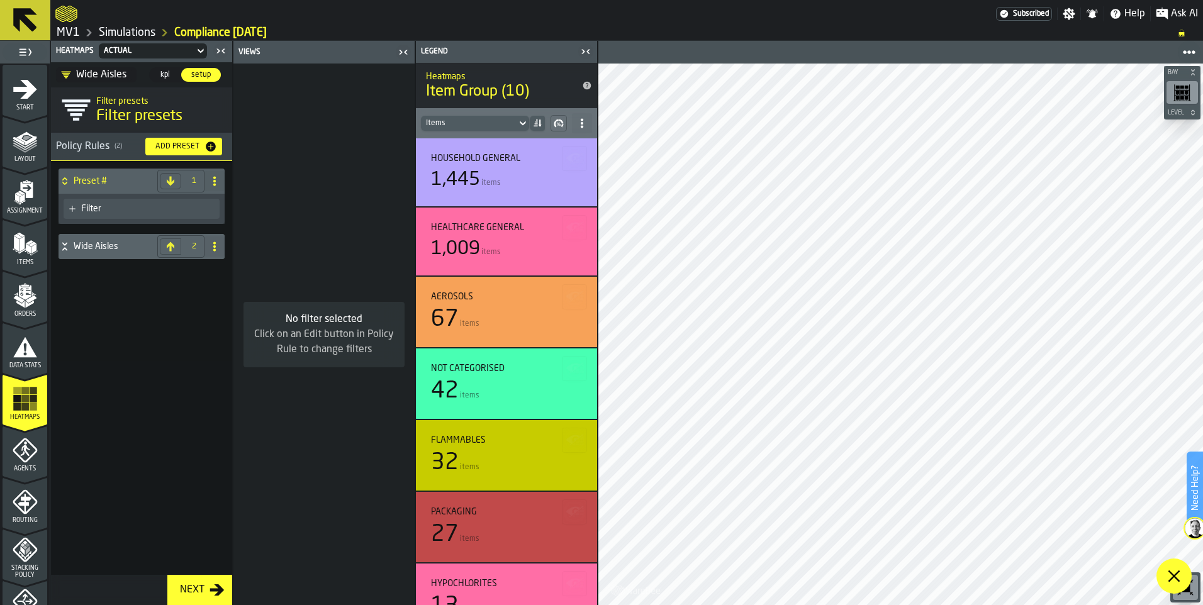
click at [145, 206] on div "Filter" at bounding box center [147, 209] width 133 height 10
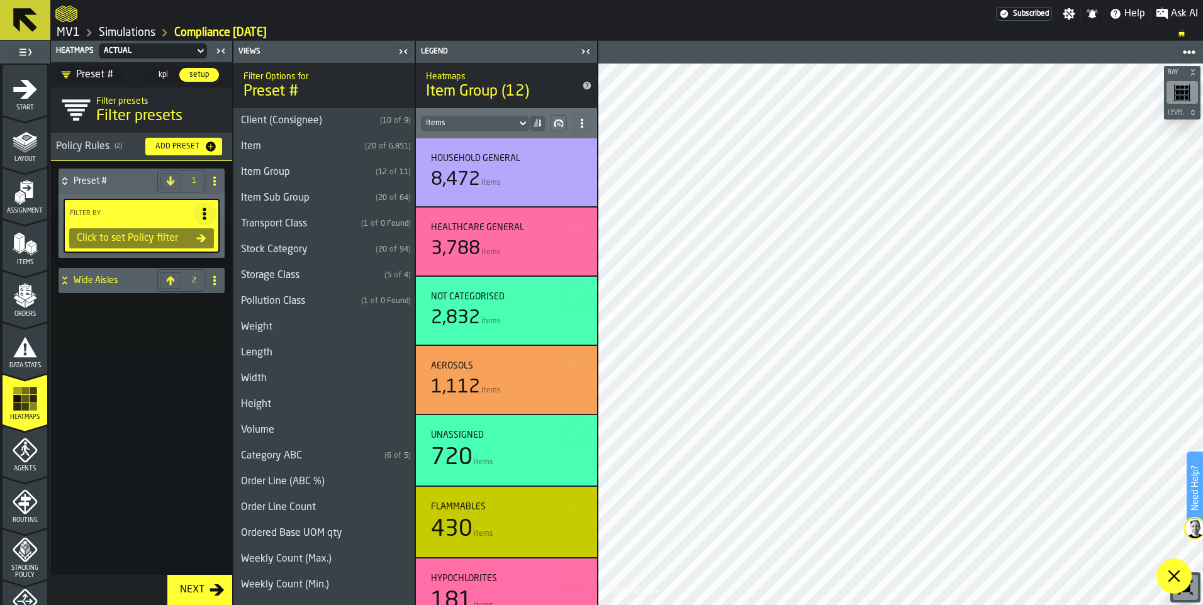
click at [269, 121] on div "Client (Consignee)" at bounding box center [304, 120] width 142 height 15
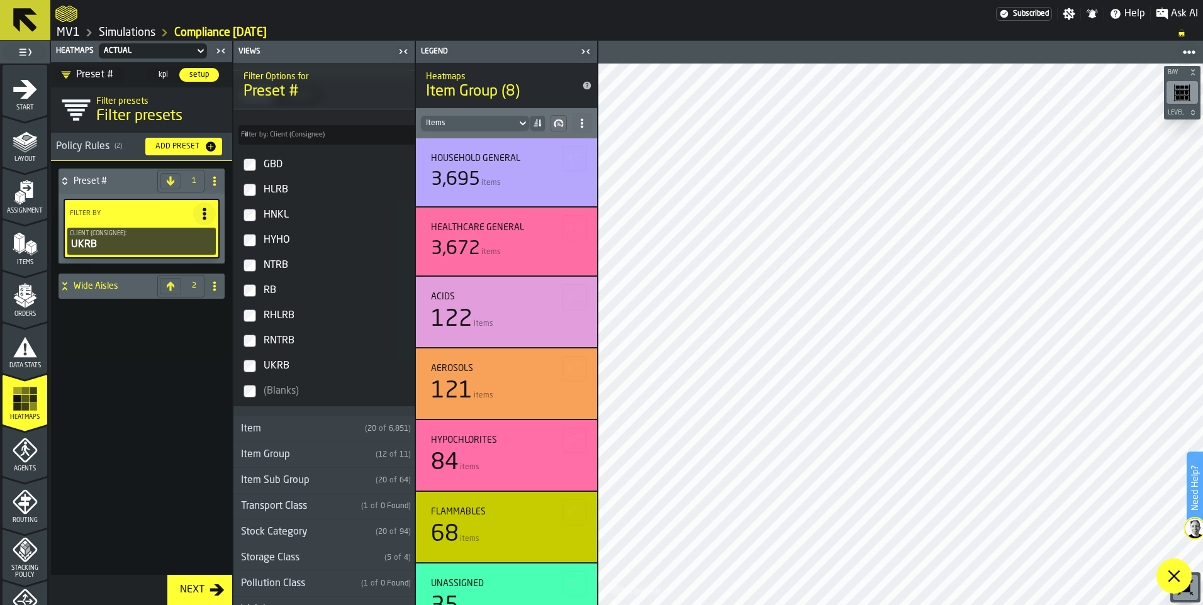
scroll to position [126, 0]
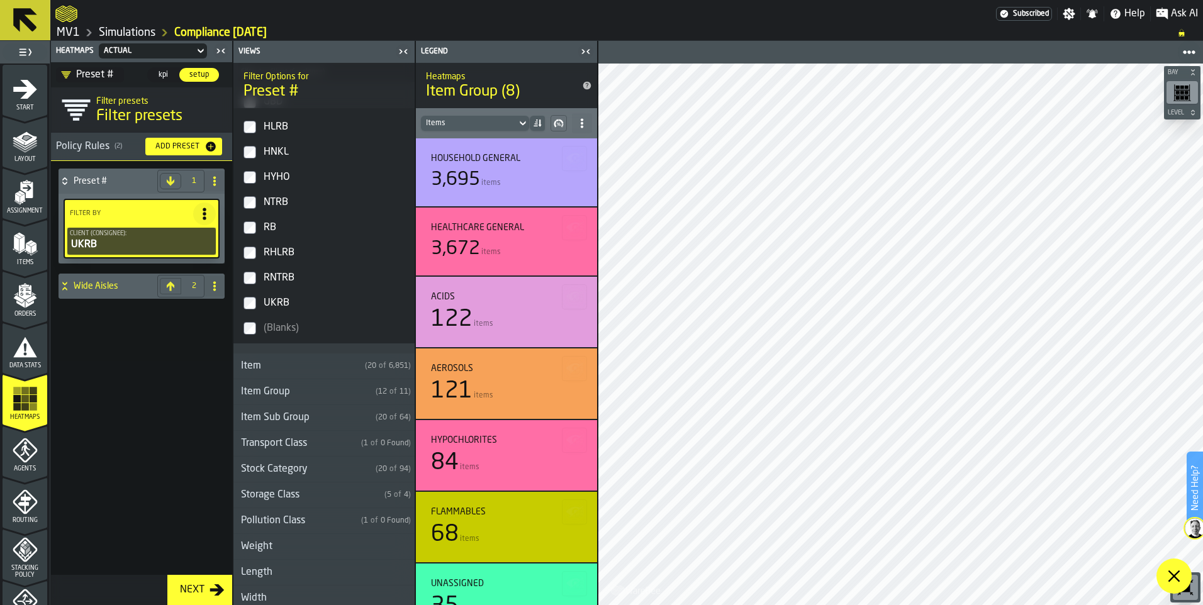
click at [303, 396] on div "Item Group" at bounding box center [301, 392] width 137 height 15
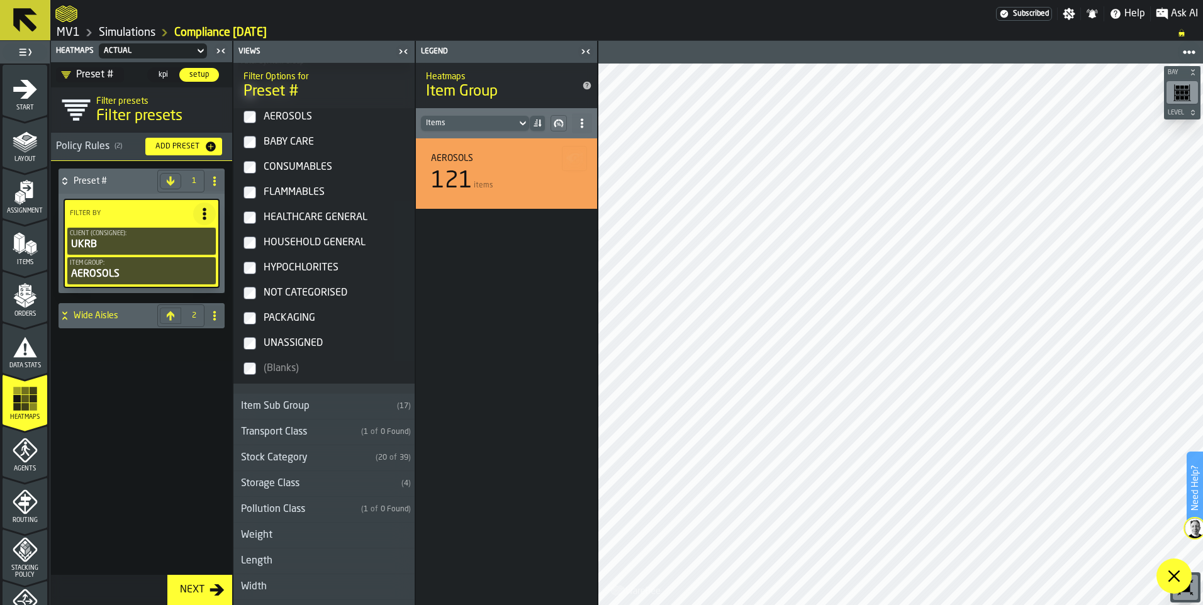
scroll to position [113, 0]
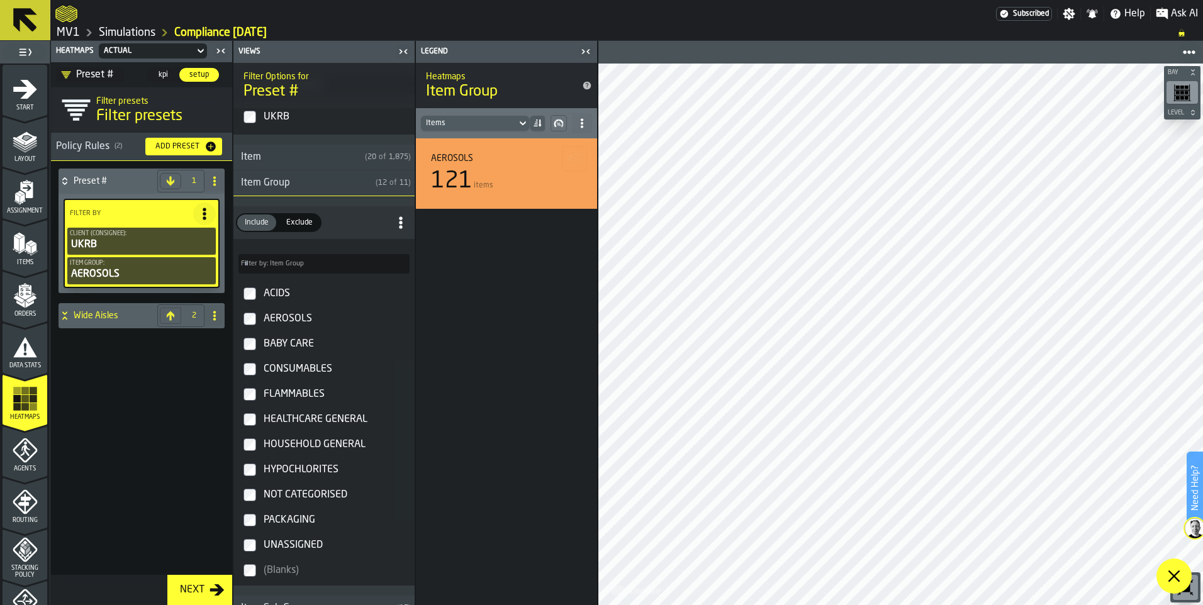
click at [177, 149] on div "Add Preset" at bounding box center [177, 146] width 54 height 9
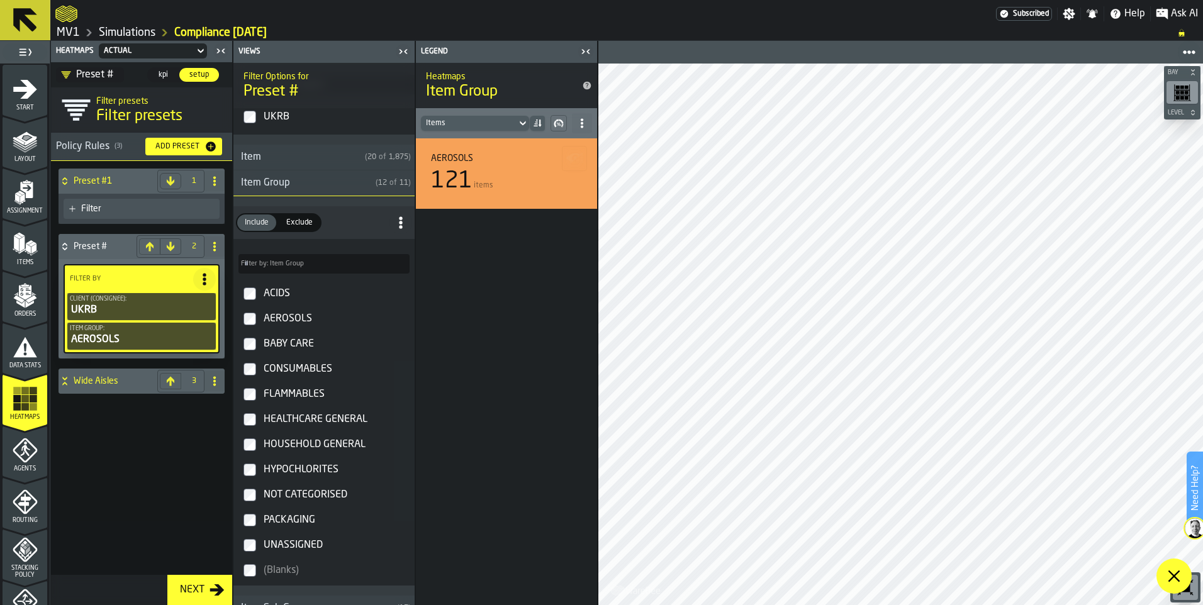
click at [164, 70] on span "kpi" at bounding box center [163, 74] width 20 height 11
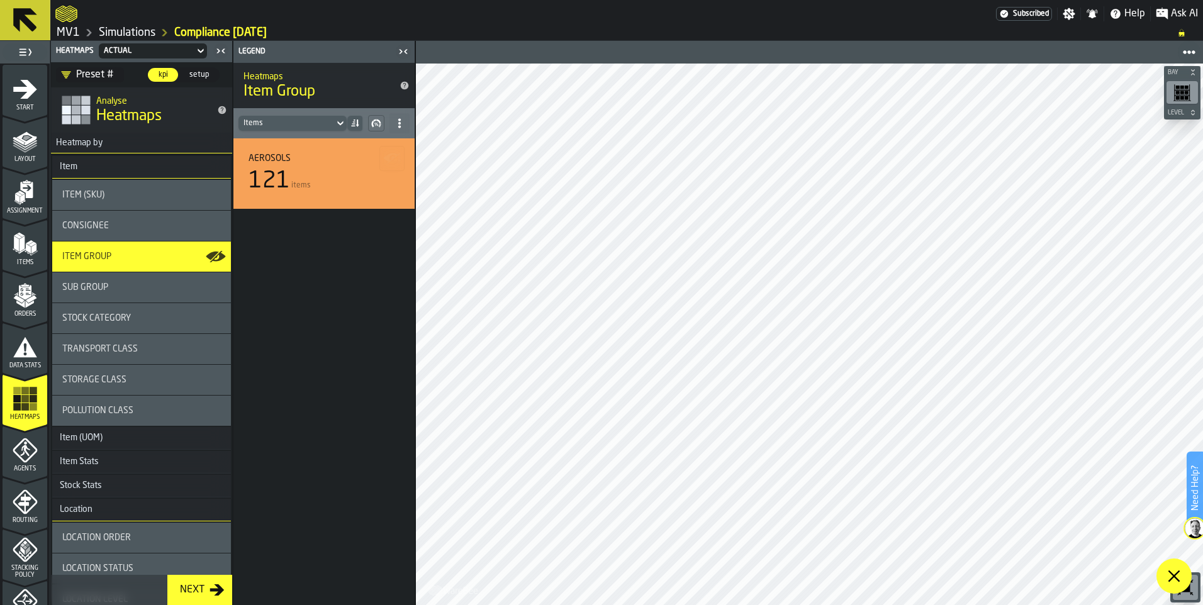
click at [98, 74] on div "Preset #" at bounding box center [87, 74] width 53 height 15
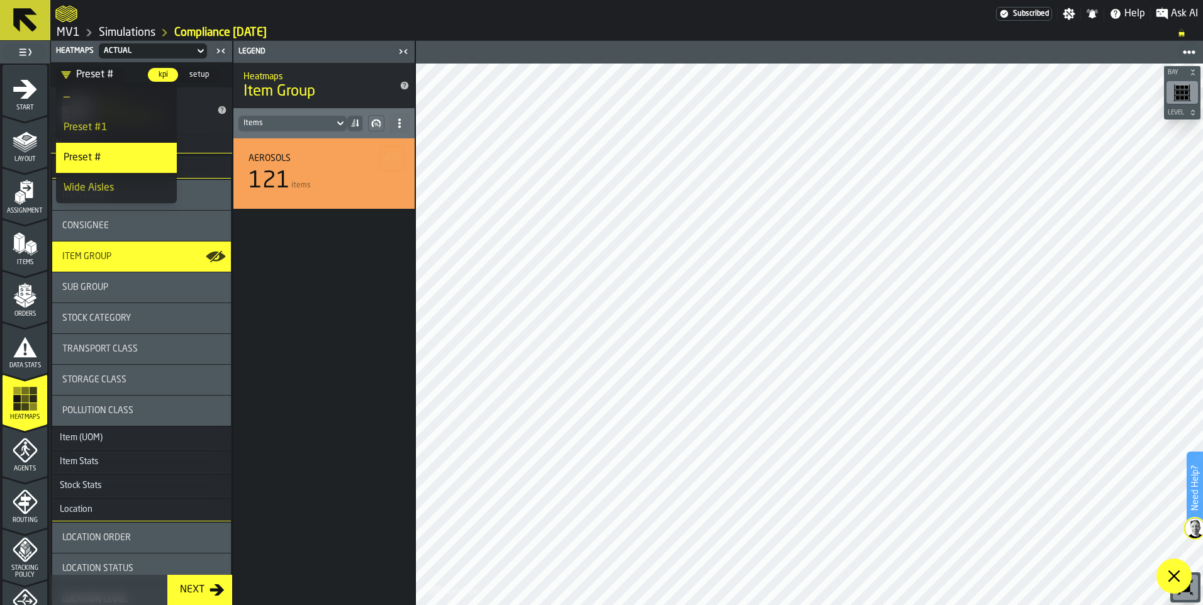
click at [108, 126] on div "Preset #1" at bounding box center [117, 127] width 106 height 15
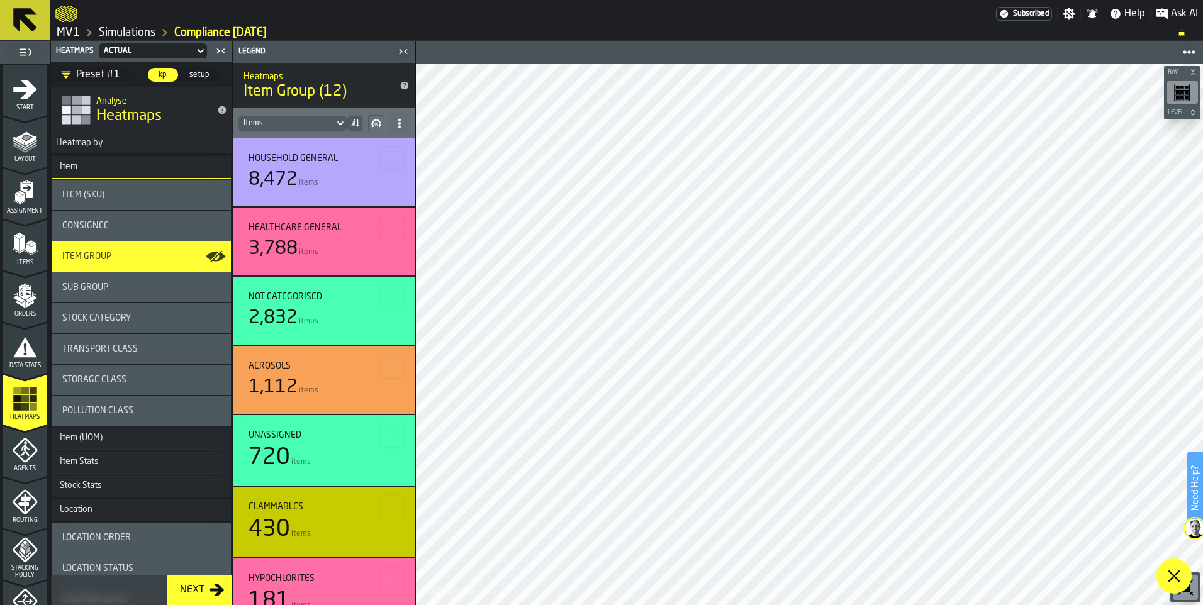
click at [86, 77] on div "Preset #1" at bounding box center [90, 74] width 59 height 15
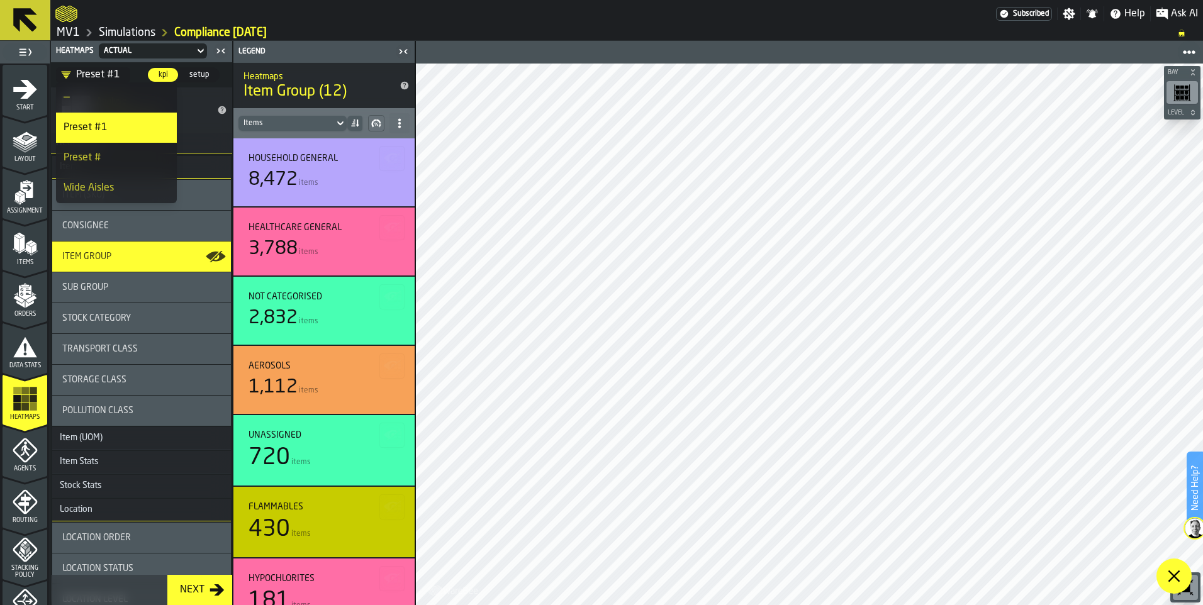
click at [99, 150] on div "Preset #" at bounding box center [117, 157] width 106 height 15
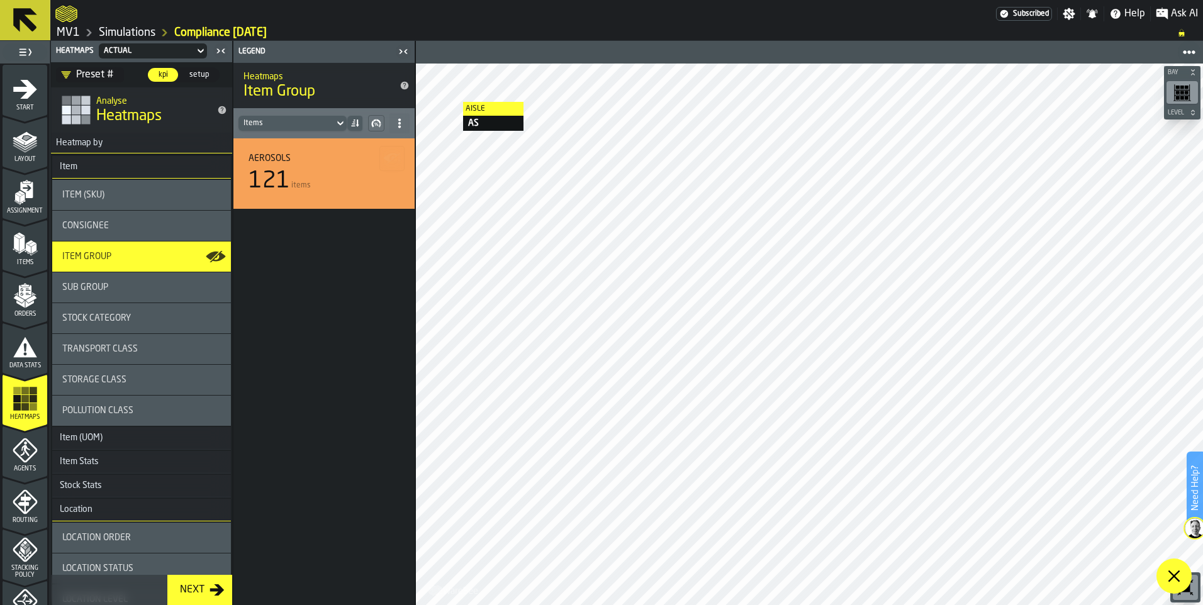
click at [204, 77] on span "setup" at bounding box center [199, 74] width 30 height 11
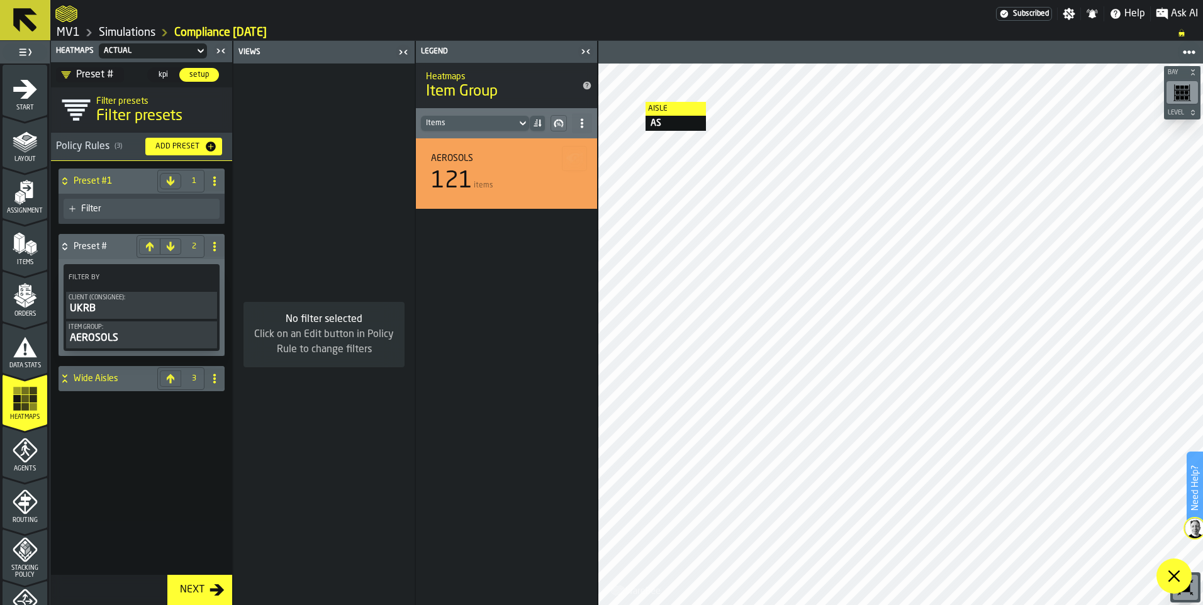
click at [112, 183] on h4 "Preset #1" at bounding box center [113, 181] width 79 height 10
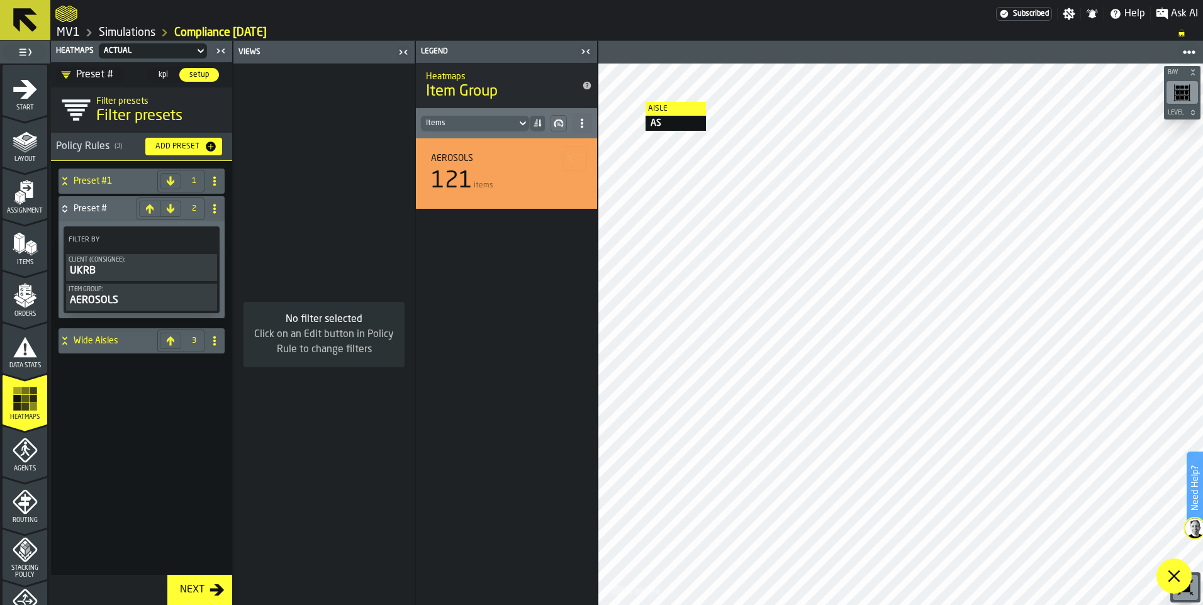
click at [213, 206] on icon at bounding box center [215, 209] width 10 height 10
click at [171, 237] on div "Rename" at bounding box center [164, 234] width 106 height 15
drag, startPoint x: 126, startPoint y: 207, endPoint x: 45, endPoint y: 201, distance: 82.1
click at [45, 201] on aside "1 Start 1.1 Layout 1.2 Assignment 1.3 Items 1.4 Orders 1.5 Data Stats 1.6 Heatm…" at bounding box center [299, 323] width 598 height 565
type input "**********"
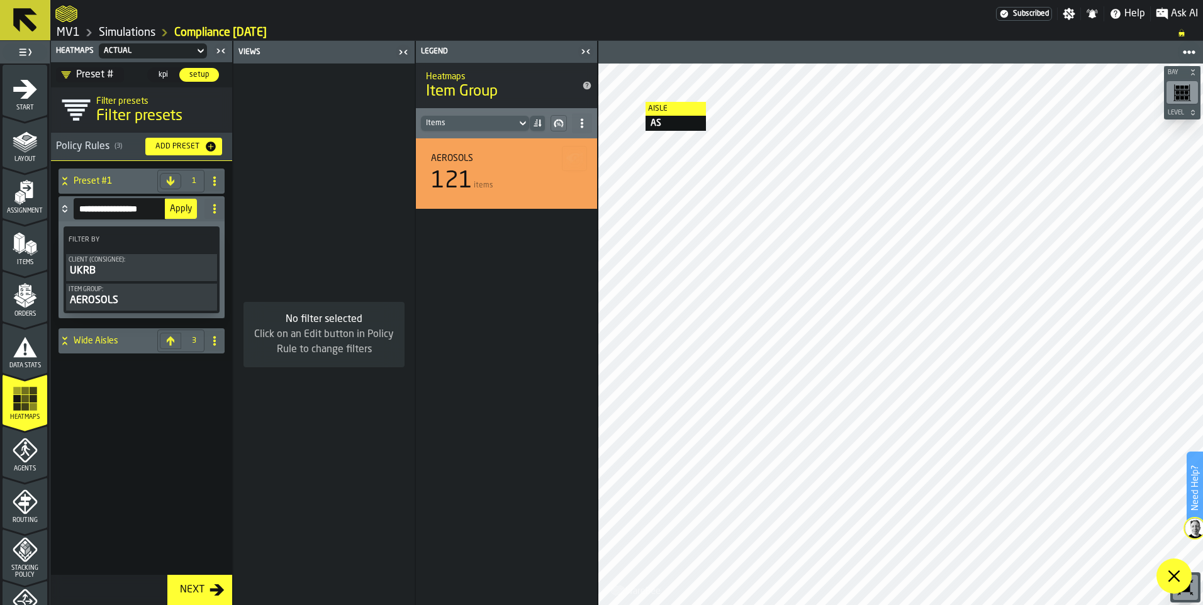
click at [178, 210] on span "Apply" at bounding box center [181, 209] width 22 height 9
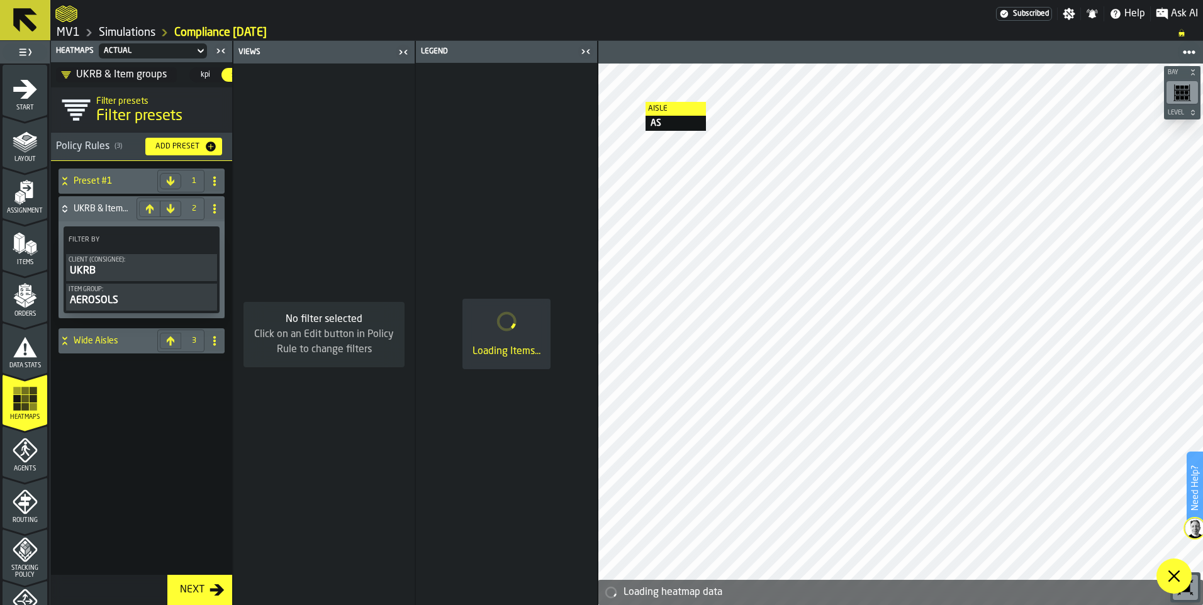
click at [181, 294] on div "AEROSOLS" at bounding box center [142, 300] width 146 height 15
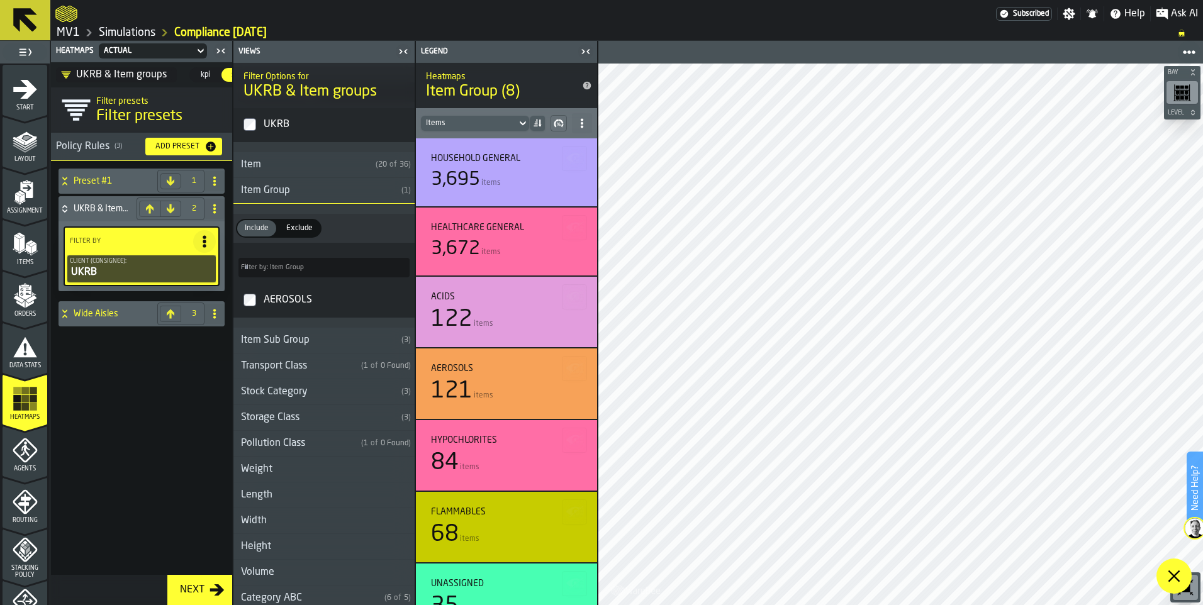
scroll to position [0, 0]
